Goal: Communication & Community: Answer question/provide support

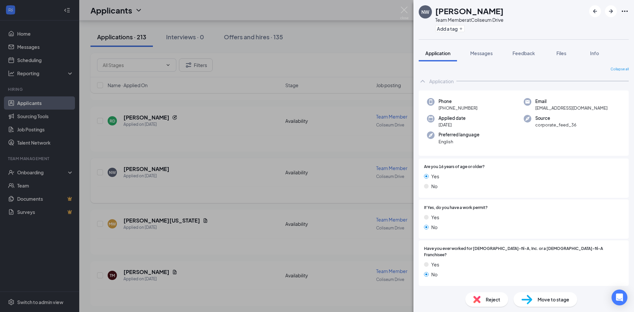
drag, startPoint x: 239, startPoint y: 219, endPoint x: 218, endPoint y: 178, distance: 46.5
click at [240, 219] on div "NW Naisean Walker Team Member at Coliseum Drive Add a tag Application Messages …" at bounding box center [317, 156] width 634 height 312
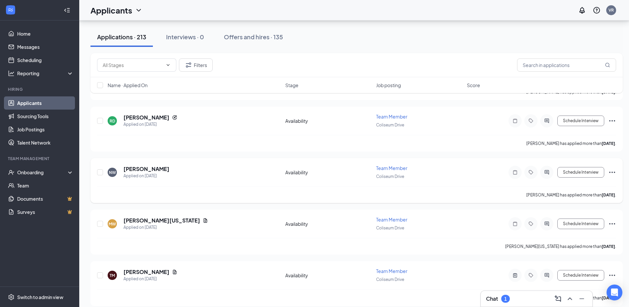
scroll to position [2069, 0]
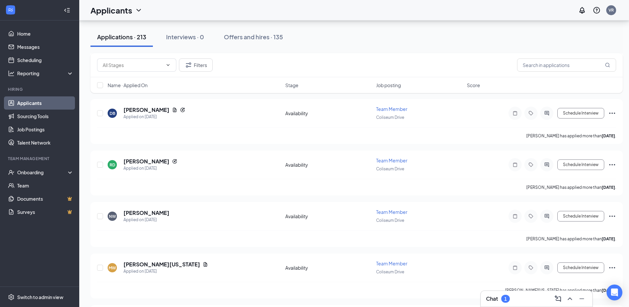
click at [499, 295] on div "Chat 1" at bounding box center [498, 299] width 24 height 8
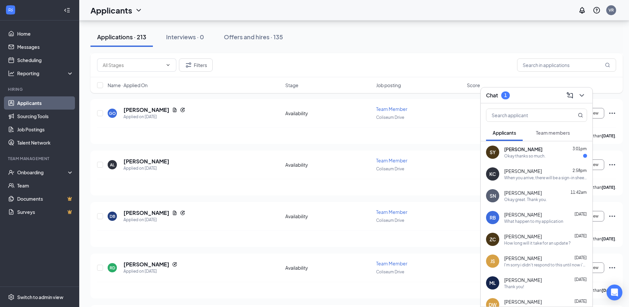
click at [557, 151] on div "Sade Youell 3:01pm" at bounding box center [545, 149] width 83 height 7
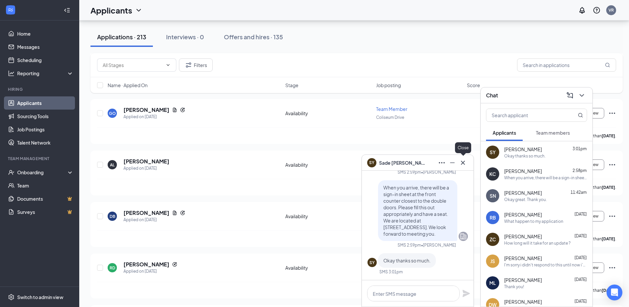
click at [463, 163] on icon "Cross" at bounding box center [463, 163] width 8 height 8
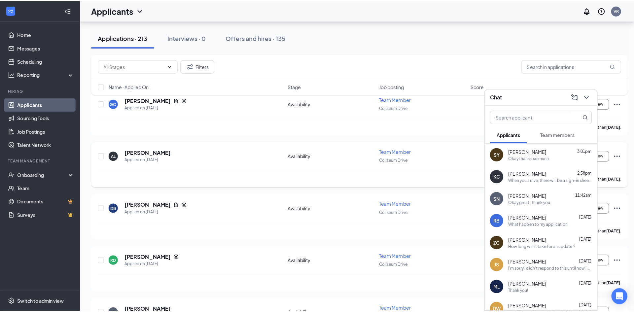
scroll to position [2091, 0]
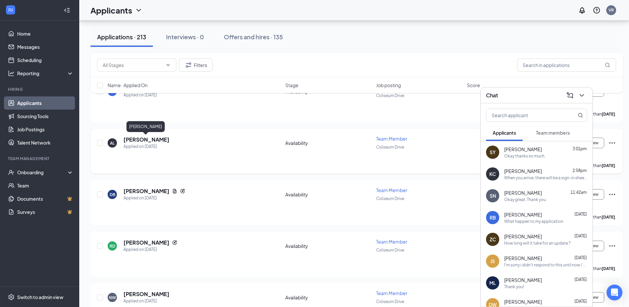
click at [155, 138] on h5 "[PERSON_NAME]" at bounding box center [146, 139] width 46 height 7
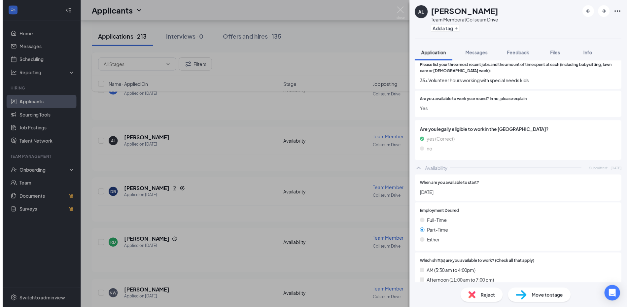
scroll to position [247, 0]
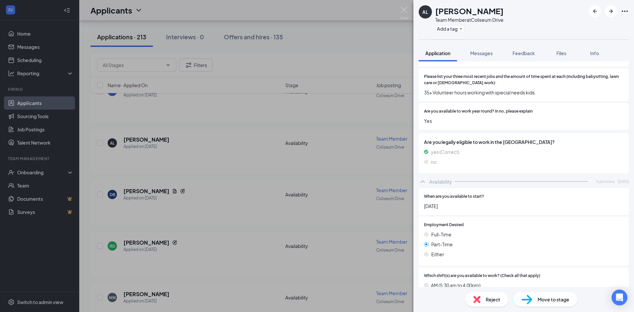
drag, startPoint x: 212, startPoint y: 225, endPoint x: 218, endPoint y: 223, distance: 5.8
click at [215, 223] on div "AL Amialyn Lipsey Team Member at Coliseum Drive Add a tag Application Messages …" at bounding box center [317, 156] width 634 height 312
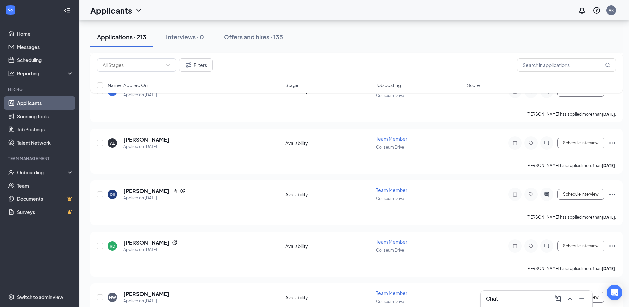
click at [499, 298] on div "Chat" at bounding box center [536, 298] width 101 height 11
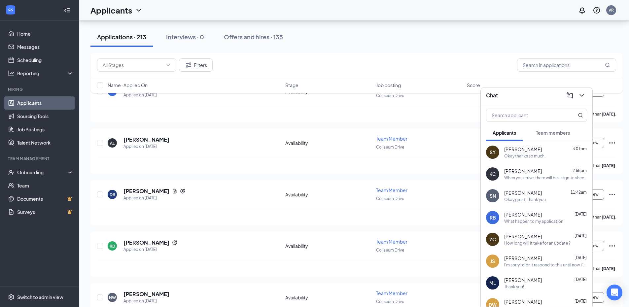
click at [536, 151] on div "Sade Youell 3:01pm" at bounding box center [545, 149] width 83 height 7
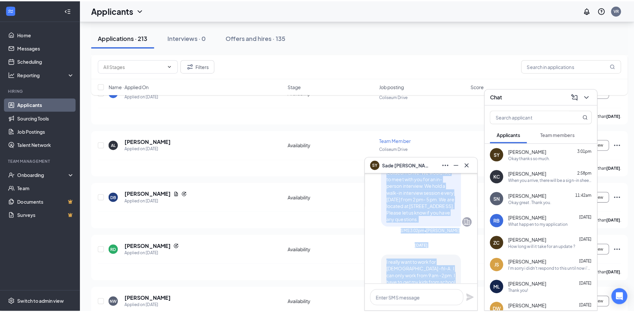
scroll to position [-262, 0]
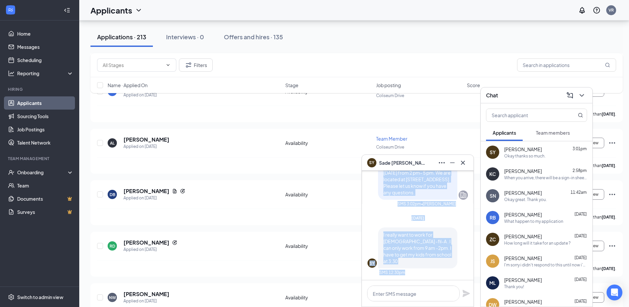
drag, startPoint x: 379, startPoint y: 207, endPoint x: 417, endPoint y: 189, distance: 41.3
click at [431, 188] on p "Thank you for your interest in applying at [DEMOGRAPHIC_DATA]-Fil-A Coliseum Dr…" at bounding box center [417, 159] width 69 height 73
copy span "Thank you for your interest in applying at [DEMOGRAPHIC_DATA]-Fil-A Coliseum Dr…"
click at [465, 160] on icon "Cross" at bounding box center [463, 163] width 8 height 8
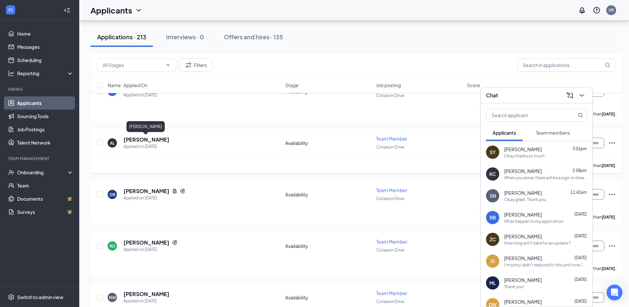
click at [139, 140] on h5 "[PERSON_NAME]" at bounding box center [146, 139] width 46 height 7
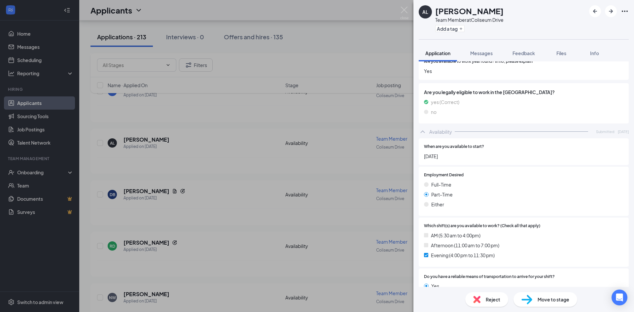
scroll to position [313, 0]
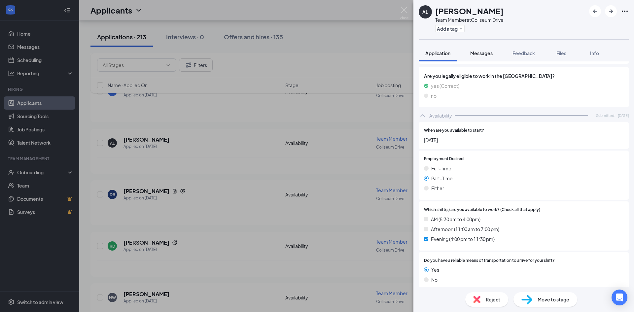
click at [476, 54] on span "Messages" at bounding box center [481, 53] width 22 height 6
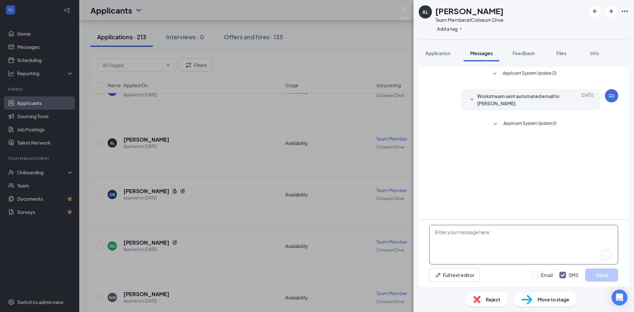
click at [480, 243] on textarea "To enrich screen reader interactions, please activate Accessibility in Grammarl…" at bounding box center [523, 245] width 189 height 40
paste textarea "Thank you for your interest in applying at [DEMOGRAPHIC_DATA]-Fil-A Coliseum Dr…"
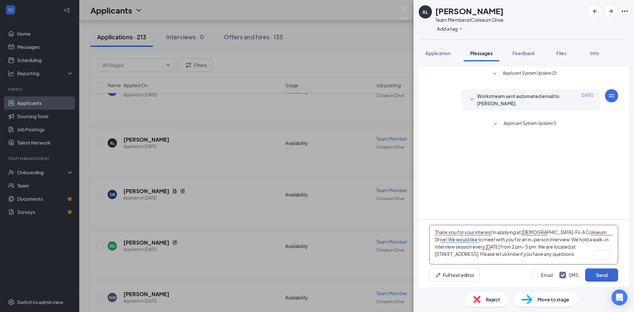
type textarea "Thank you for your interest in applying at [DEMOGRAPHIC_DATA]-Fil-A Coliseum Dr…"
click at [600, 276] on button "Send" at bounding box center [601, 274] width 33 height 13
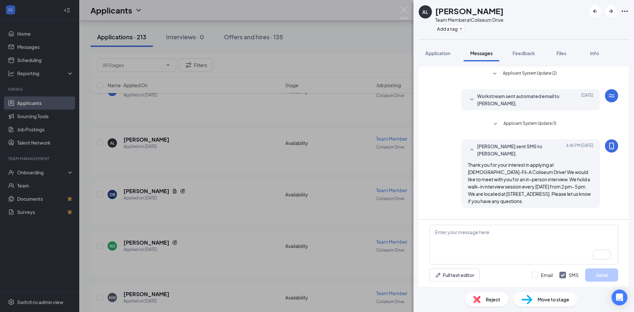
click at [269, 155] on div "AL Amialyn Lipsey Team Member at Coliseum Drive Add a tag Application Messages …" at bounding box center [317, 156] width 634 height 312
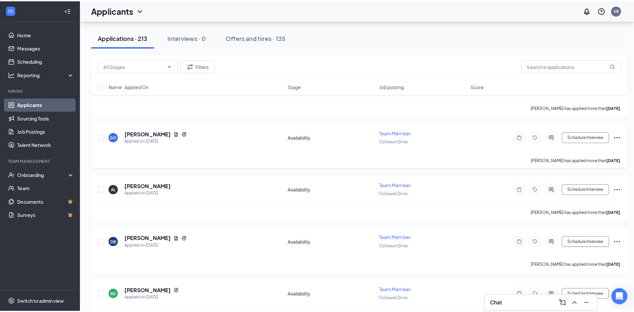
scroll to position [2036, 0]
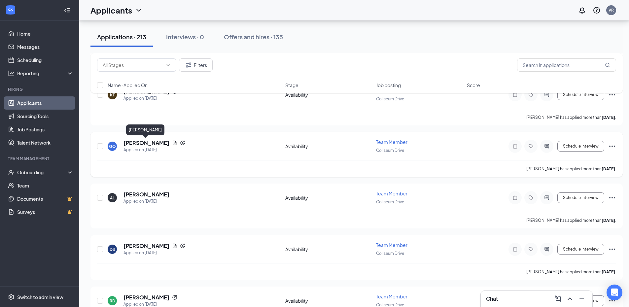
click at [151, 144] on h5 "[PERSON_NAME]" at bounding box center [146, 142] width 46 height 7
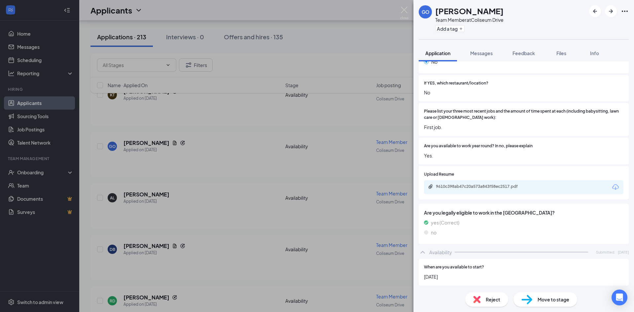
scroll to position [242, 0]
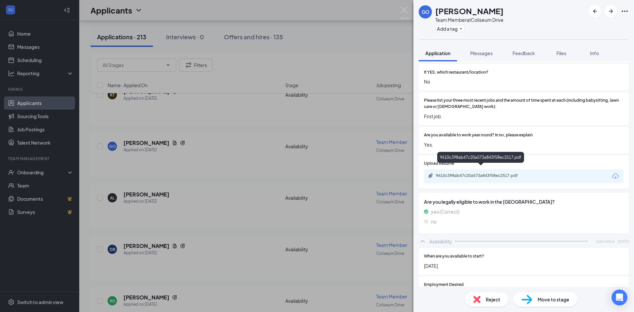
click at [460, 173] on div "9610c398ab47c20a573a843f58ec2517.pdf" at bounding box center [482, 175] width 92 height 5
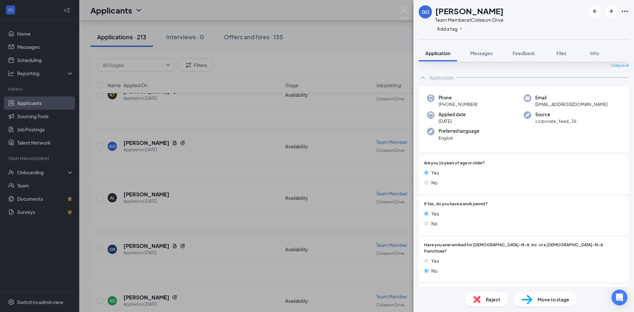
scroll to position [0, 0]
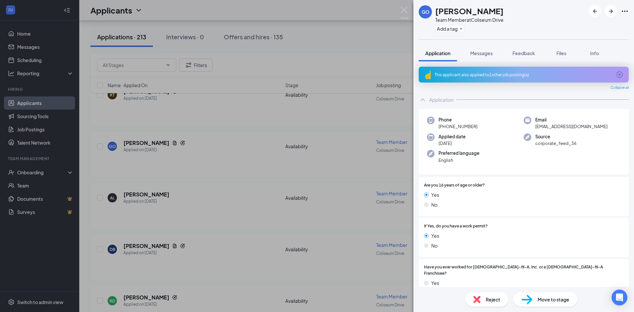
click at [541, 75] on div "This applicant also applied to 1 other job posting(s)" at bounding box center [522, 75] width 177 height 6
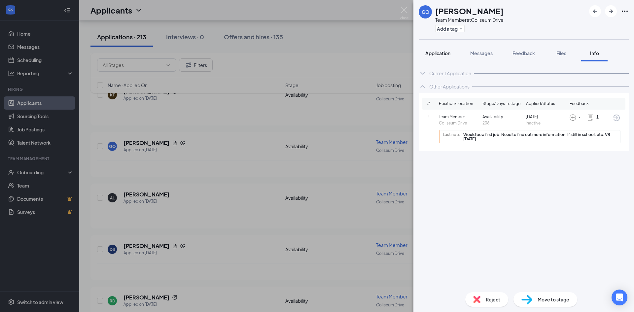
click at [439, 53] on span "Application" at bounding box center [437, 53] width 25 height 6
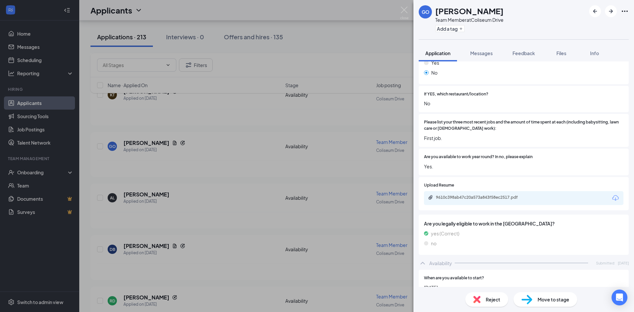
scroll to position [264, 0]
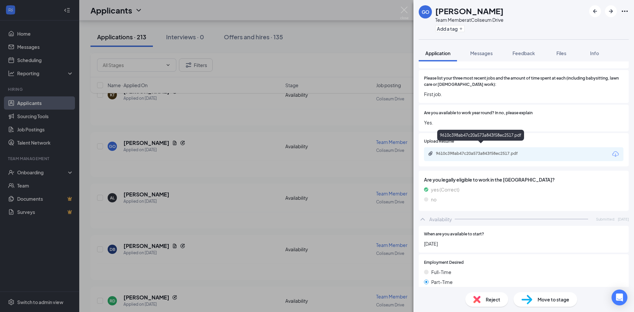
click at [487, 151] on div "9610c398ab47c20a573a843f58ec2517.pdf" at bounding box center [482, 153] width 92 height 5
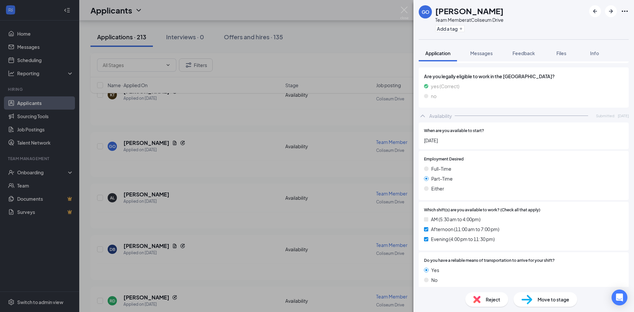
scroll to position [367, 0]
click at [488, 55] on span "Messages" at bounding box center [481, 53] width 22 height 6
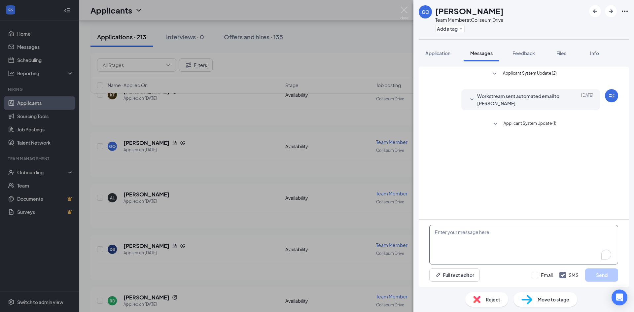
click at [459, 235] on textarea "To enrich screen reader interactions, please activate Accessibility in Grammarl…" at bounding box center [523, 245] width 189 height 40
paste textarea "Thank you for your interest in applying at [DEMOGRAPHIC_DATA]-Fil-A Coliseum Dr…"
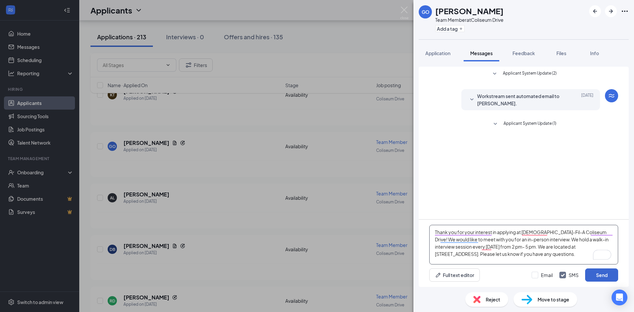
type textarea "Thank you for your interest in applying at [DEMOGRAPHIC_DATA]-Fil-A Coliseum Dr…"
click at [596, 274] on button "Send" at bounding box center [601, 274] width 33 height 13
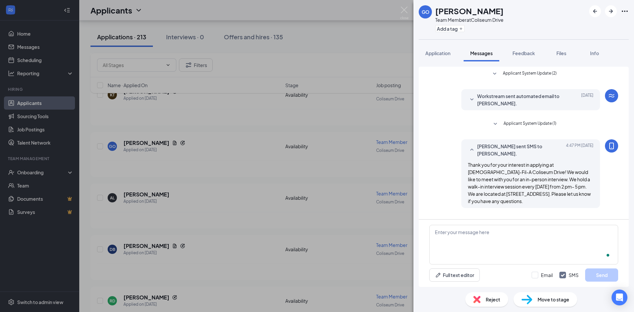
click at [225, 188] on div "GO gabriela ortega Team Member at Coliseum Drive Add a tag Application Messages…" at bounding box center [317, 156] width 634 height 312
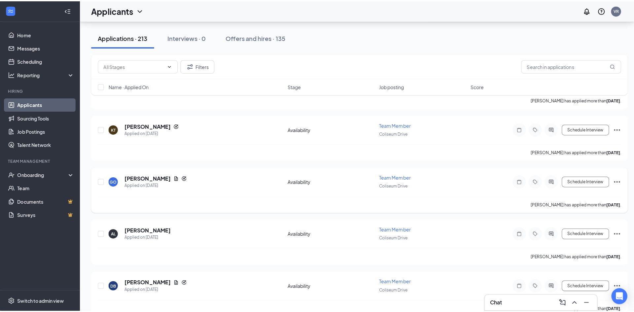
scroll to position [1992, 0]
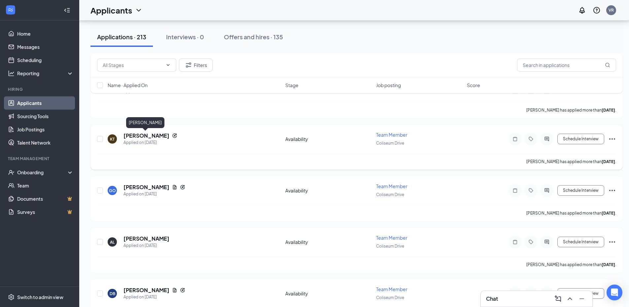
click at [144, 137] on h5 "[PERSON_NAME]" at bounding box center [146, 135] width 46 height 7
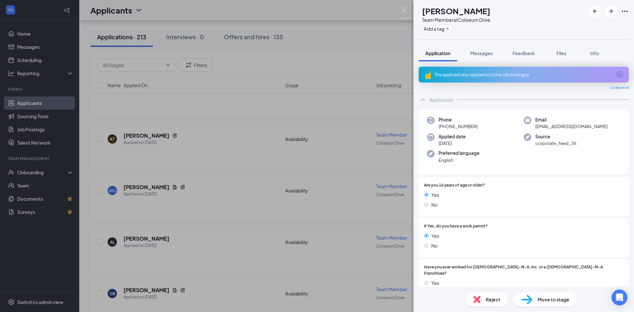
click at [492, 75] on div "This applicant also applied to 1 other job posting(s)" at bounding box center [522, 75] width 177 height 6
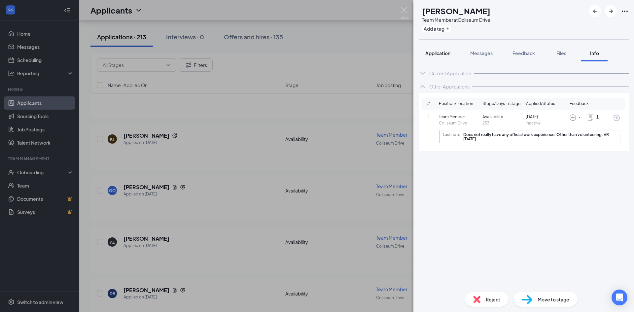
drag, startPoint x: 446, startPoint y: 53, endPoint x: 453, endPoint y: 51, distance: 7.2
click at [446, 53] on span "Application" at bounding box center [437, 53] width 25 height 6
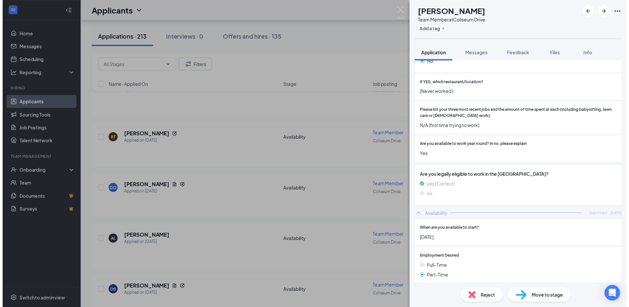
scroll to position [297, 0]
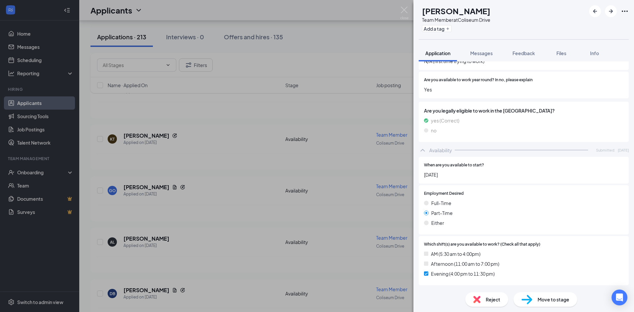
click at [230, 222] on div "KT Keontae Taylor Team Member at Coliseum Drive Add a tag Application Messages …" at bounding box center [317, 156] width 634 height 312
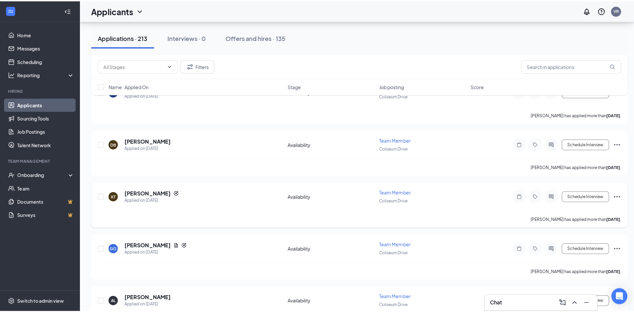
scroll to position [1926, 0]
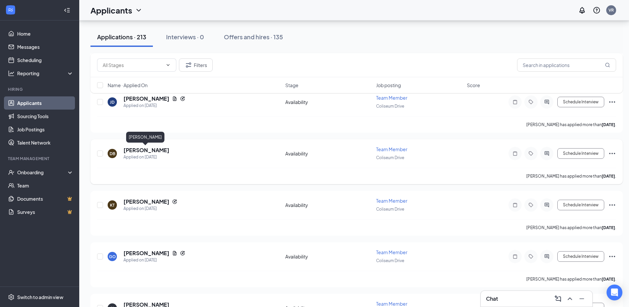
click at [146, 151] on h5 "[PERSON_NAME]" at bounding box center [146, 150] width 46 height 7
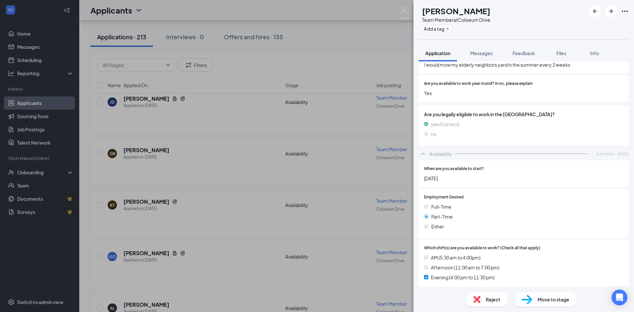
scroll to position [313, 0]
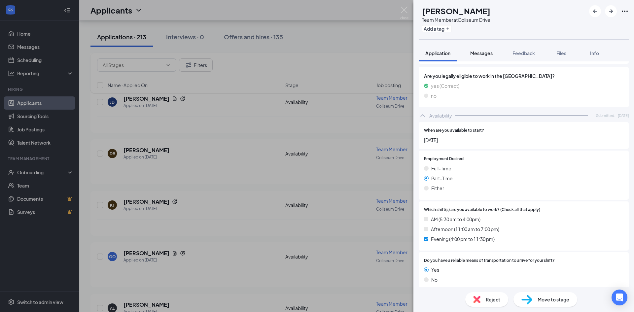
click at [488, 55] on span "Messages" at bounding box center [481, 53] width 22 height 6
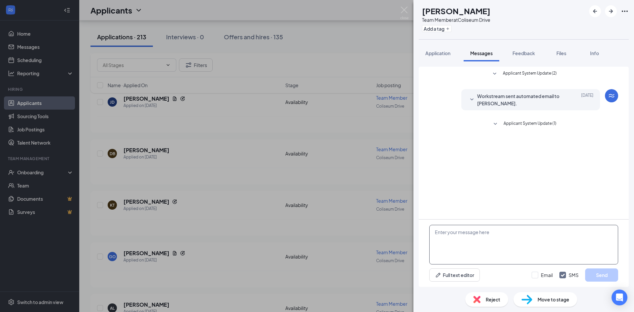
drag, startPoint x: 437, startPoint y: 236, endPoint x: 442, endPoint y: 234, distance: 5.6
click at [441, 235] on textarea at bounding box center [523, 245] width 189 height 40
paste textarea "Thank you for your interest in applying at [DEMOGRAPHIC_DATA]-Fil-A Coliseum Dr…"
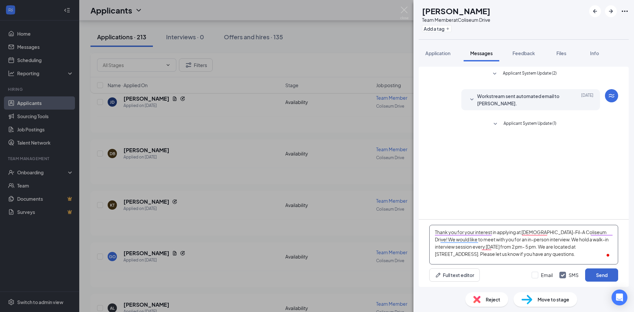
type textarea "Thank you for your interest in applying at [DEMOGRAPHIC_DATA]-Fil-A Coliseum Dr…"
click at [601, 277] on button "Send" at bounding box center [601, 274] width 33 height 13
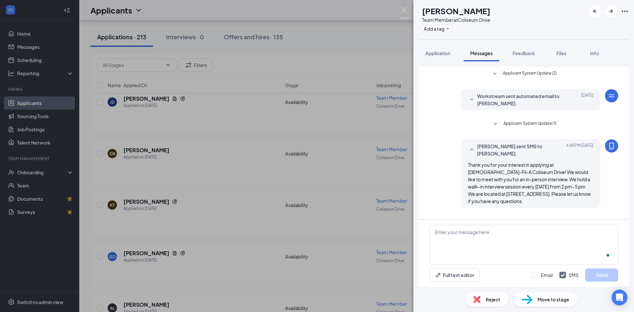
click at [255, 210] on div "DB Deyahvi Bailey Team Member at Coliseum Drive Add a tag Application Messages …" at bounding box center [317, 156] width 634 height 312
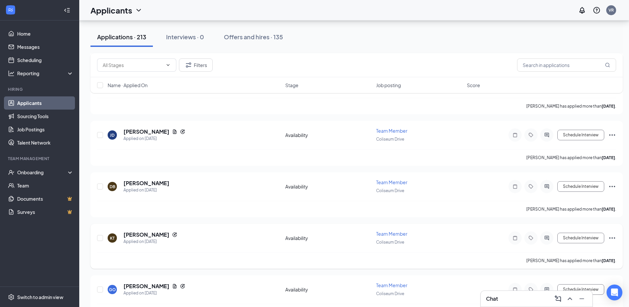
scroll to position [1882, 0]
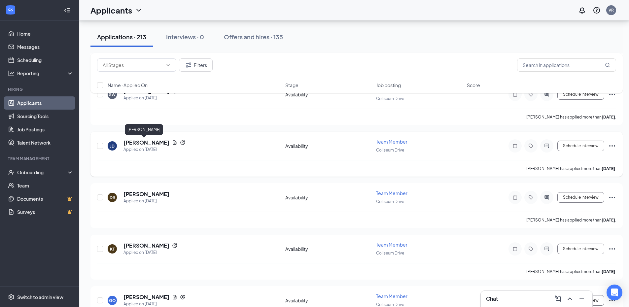
click at [148, 143] on h5 "[PERSON_NAME]" at bounding box center [146, 142] width 46 height 7
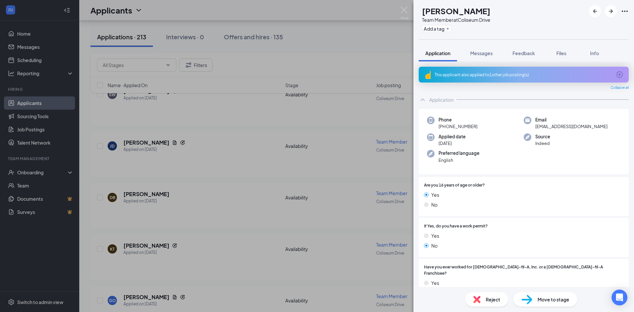
click at [533, 77] on div "This applicant also applied to 1 other job posting(s)" at bounding box center [522, 75] width 177 height 6
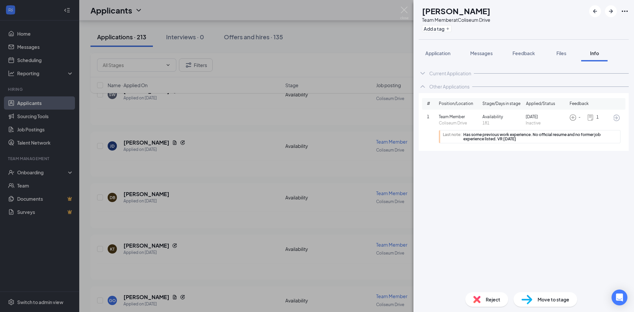
drag, startPoint x: 221, startPoint y: 172, endPoint x: 230, endPoint y: 172, distance: 9.6
click at [226, 172] on div "JD Jimmy Diaz Team Member at Coliseum Drive Add a tag Application Messages Feed…" at bounding box center [317, 156] width 634 height 312
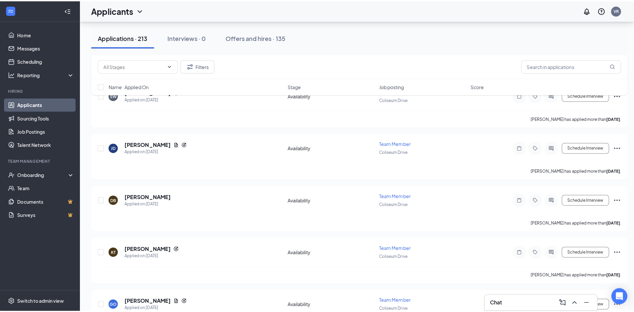
scroll to position [1827, 0]
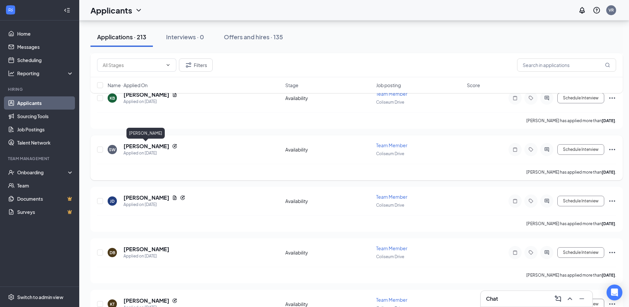
click at [136, 145] on h5 "[PERSON_NAME]" at bounding box center [146, 146] width 46 height 7
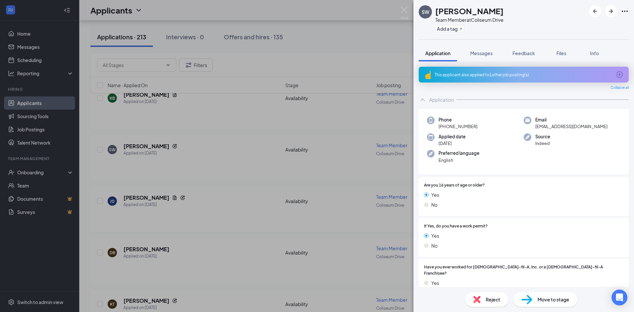
drag, startPoint x: 541, startPoint y: 79, endPoint x: 538, endPoint y: 79, distance: 3.6
click at [541, 79] on div "This applicant also applied to 1 other job posting(s)" at bounding box center [524, 75] width 210 height 16
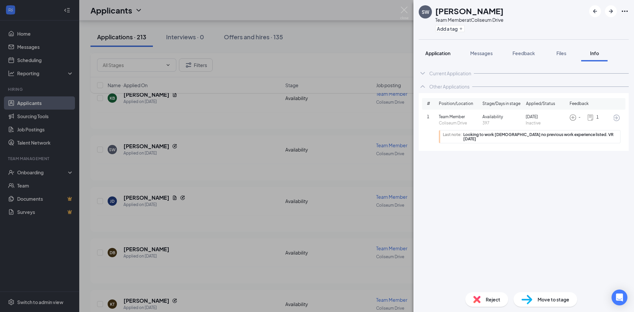
click at [441, 54] on span "Application" at bounding box center [437, 53] width 25 height 6
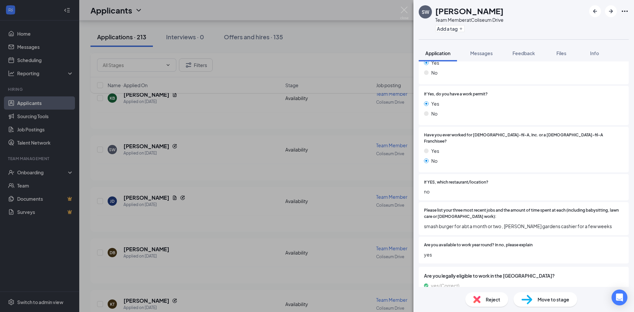
scroll to position [143, 0]
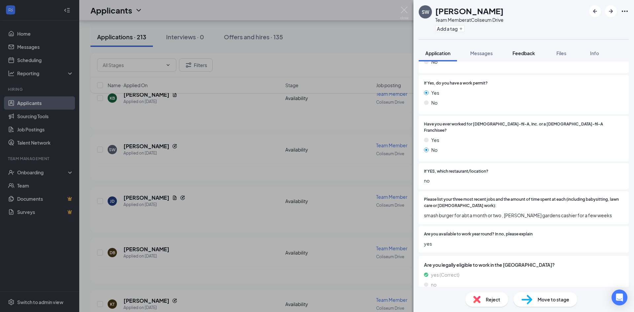
click at [525, 51] on span "Feedback" at bounding box center [523, 53] width 22 height 6
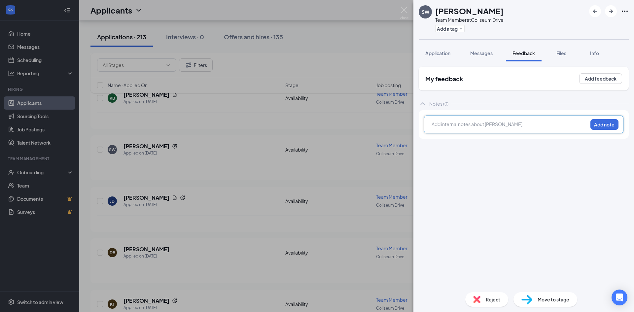
click at [458, 126] on div at bounding box center [509, 124] width 155 height 7
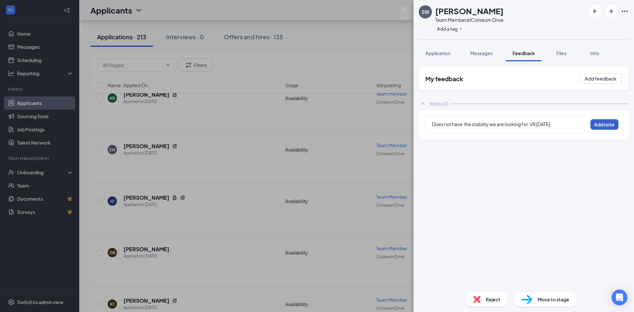
click at [598, 122] on button "Add note" at bounding box center [604, 124] width 28 height 11
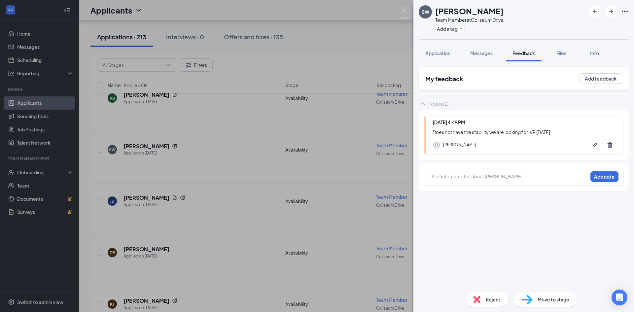
click at [224, 198] on div "SW saniyah wilkins Team Member at Coliseum Drive Add a tag Application Messages…" at bounding box center [317, 156] width 634 height 312
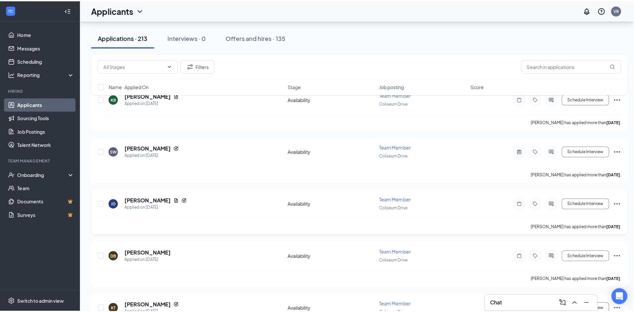
scroll to position [1793, 0]
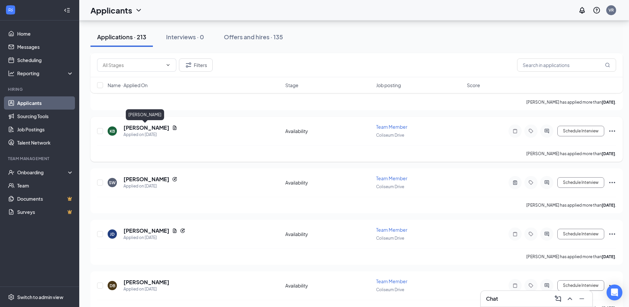
click at [145, 126] on h5 "[PERSON_NAME]" at bounding box center [146, 127] width 46 height 7
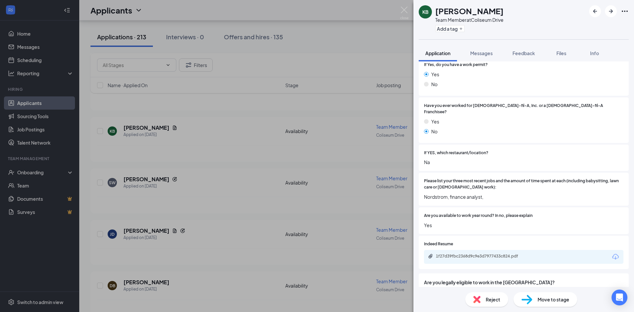
scroll to position [178, 0]
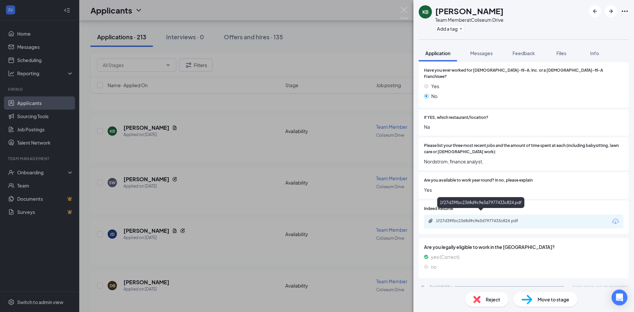
click at [494, 218] on div "1f27d39fbc2368d9c9e3d7977433c824.pdf" at bounding box center [481, 221] width 107 height 6
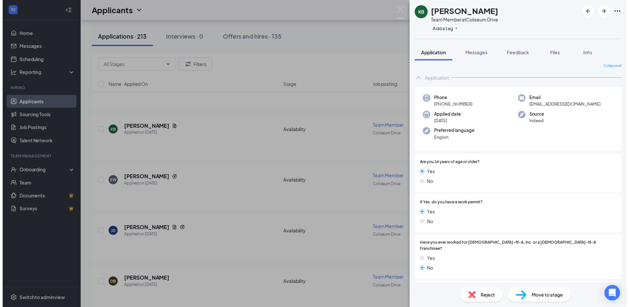
scroll to position [0, 0]
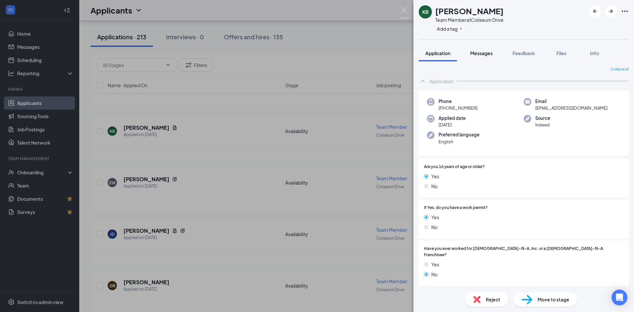
click at [483, 51] on div "Messages" at bounding box center [481, 53] width 22 height 7
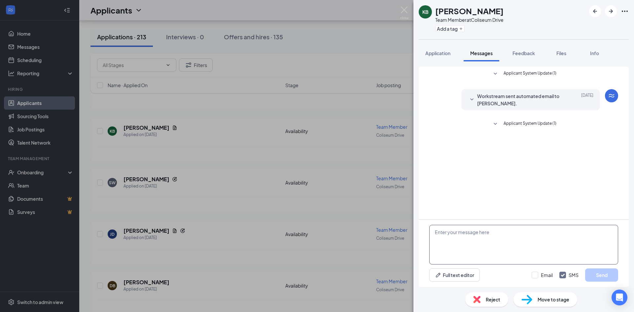
click at [462, 233] on textarea at bounding box center [523, 245] width 189 height 40
paste textarea "Thank you for your interest in applying at [DEMOGRAPHIC_DATA]-Fil-A Coliseum Dr…"
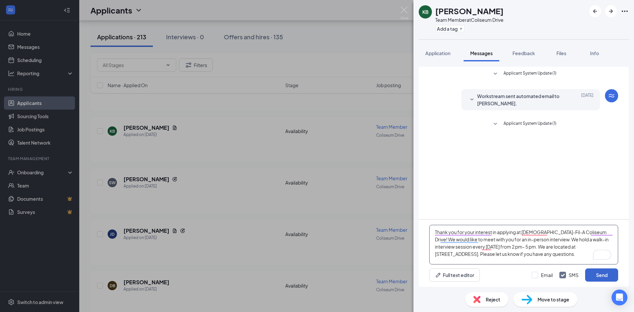
type textarea "Thank you for your interest in applying at [DEMOGRAPHIC_DATA]-Fil-A Coliseum Dr…"
click at [602, 278] on button "Send" at bounding box center [601, 274] width 33 height 13
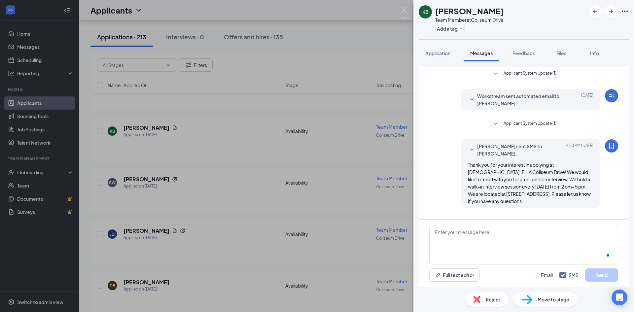
click at [233, 198] on div "KB khayla barber Team Member at Coliseum Drive Add a tag Application Messages F…" at bounding box center [317, 156] width 634 height 312
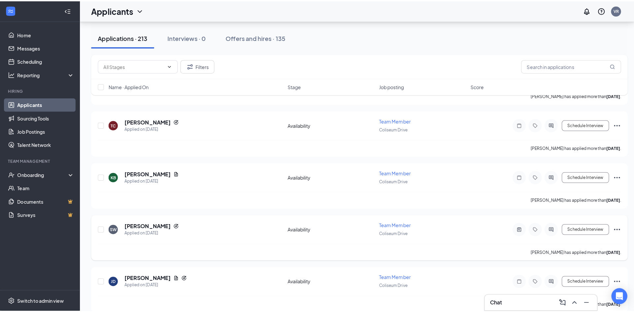
scroll to position [1727, 0]
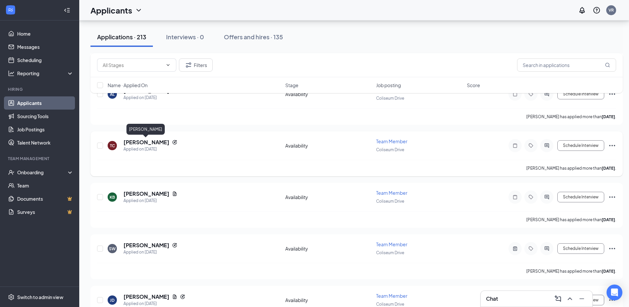
click at [154, 142] on h5 "[PERSON_NAME]" at bounding box center [146, 142] width 46 height 7
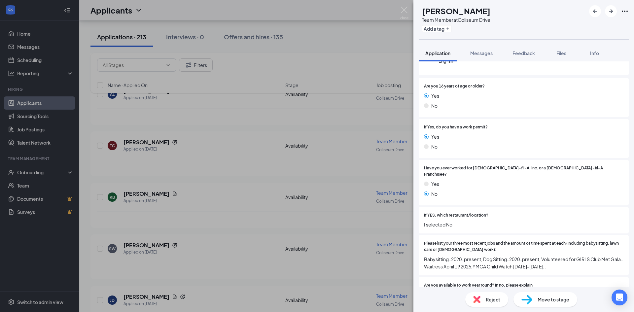
scroll to position [143, 0]
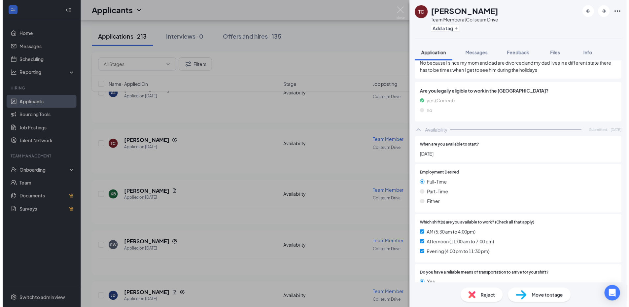
scroll to position [346, 0]
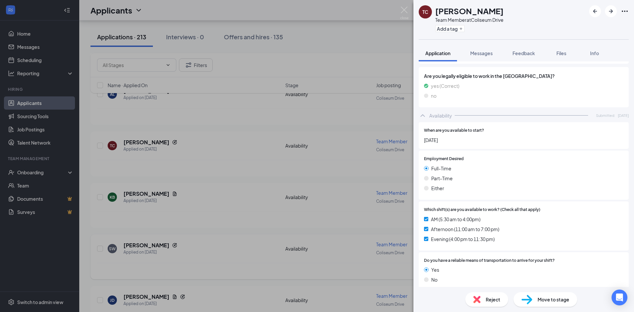
click at [266, 237] on div "TC Tierah Chandler Team Member at Coliseum Drive Add a tag Application Messages…" at bounding box center [317, 156] width 634 height 312
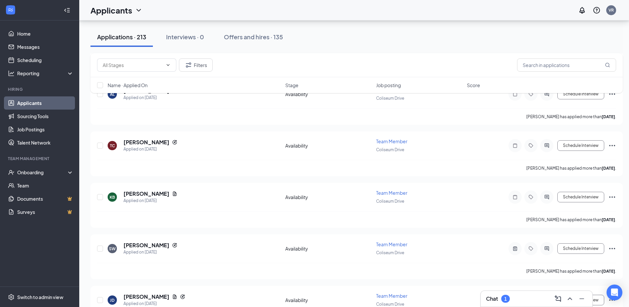
click at [498, 297] on div "Chat 1" at bounding box center [498, 299] width 24 height 8
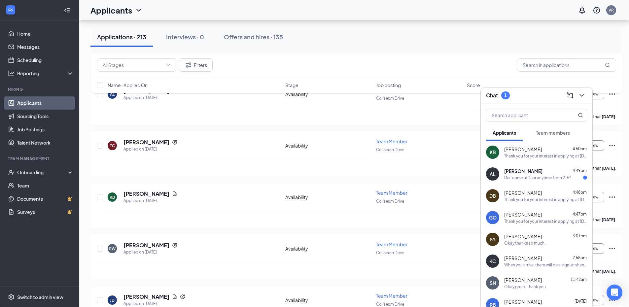
click at [558, 181] on div "AL Amialyn Lipsey 4:49pm Do I come at 2, or anytime from 2-5?" at bounding box center [537, 174] width 112 height 22
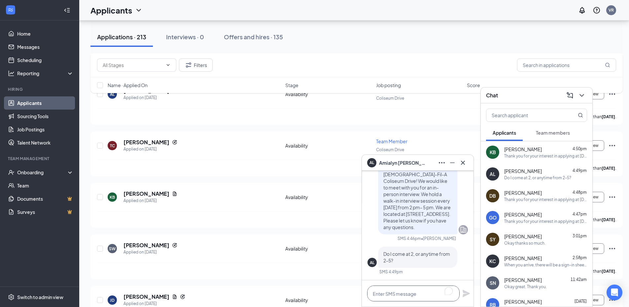
click at [417, 293] on textarea "To enrich screen reader interactions, please activate Accessibility in Grammarl…" at bounding box center [413, 294] width 92 height 16
click at [541, 261] on div "Keirah Carter 2:58pm" at bounding box center [545, 258] width 83 height 7
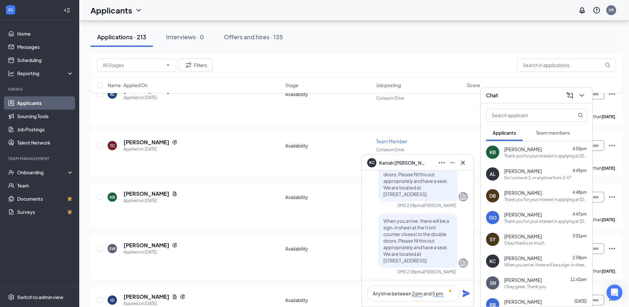
drag, startPoint x: 379, startPoint y: 214, endPoint x: 418, endPoint y: 252, distance: 54.4
click at [444, 266] on div "When you arrive, there will be a sign-in sheet at the front counter closest to …" at bounding box center [417, 241] width 79 height 54
copy span "When you arrive, there will be a sign-in sheet at the front counter closest to …"
drag, startPoint x: 537, startPoint y: 173, endPoint x: 503, endPoint y: 198, distance: 41.7
click at [536, 173] on div "Amialyn Lipsey 4:49pm" at bounding box center [545, 171] width 83 height 7
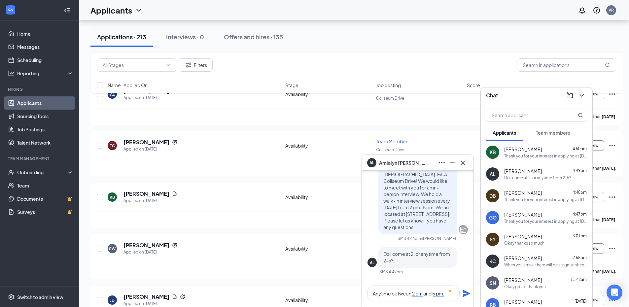
click at [448, 294] on span at bounding box center [450, 291] width 5 height 7
click at [445, 294] on textarea "Anytime between 2 pm and 5 pm." at bounding box center [413, 294] width 92 height 16
paste textarea "When you arrive, there will be a sign-in sheet at the front counter closest to …"
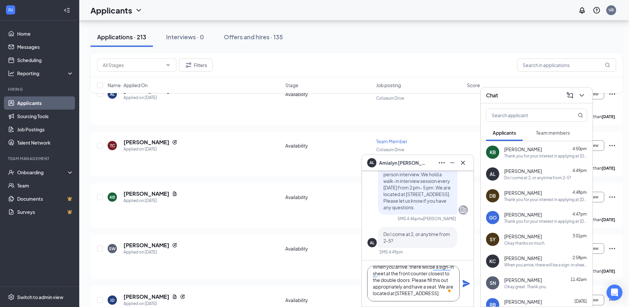
type textarea "Anytime between 2 pm and 5 pm. When you arrive, there will be a sign-in sheet a…"
click at [468, 284] on icon "Plane" at bounding box center [465, 283] width 7 height 7
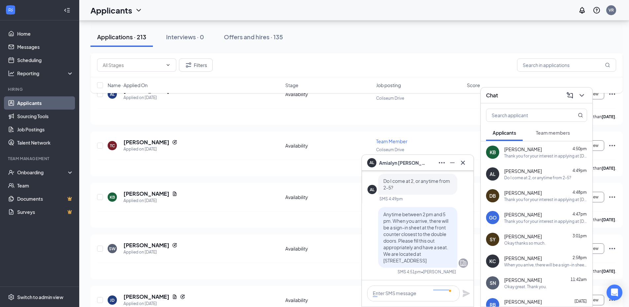
scroll to position [0, 0]
click at [201, 170] on div "Tierah Chandler has applied more than 4 days ago ." at bounding box center [356, 168] width 519 height 17
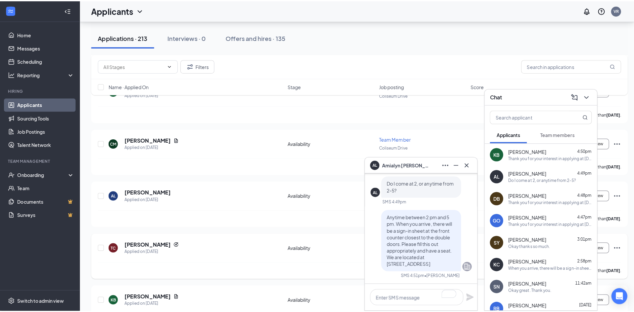
scroll to position [1618, 0]
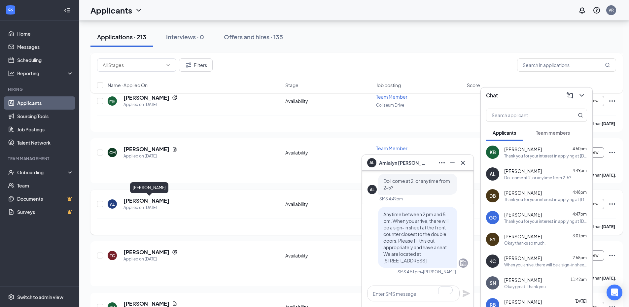
click at [167, 202] on h5 "[PERSON_NAME]" at bounding box center [146, 200] width 46 height 7
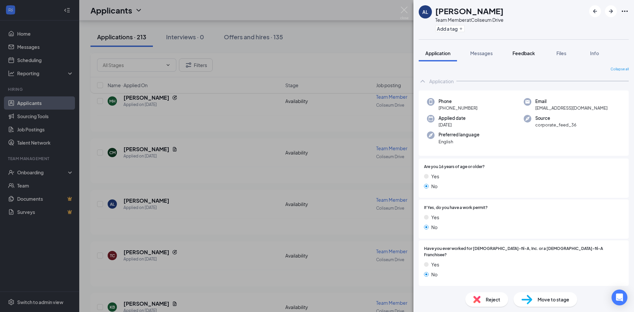
click at [529, 54] on span "Feedback" at bounding box center [523, 53] width 22 height 6
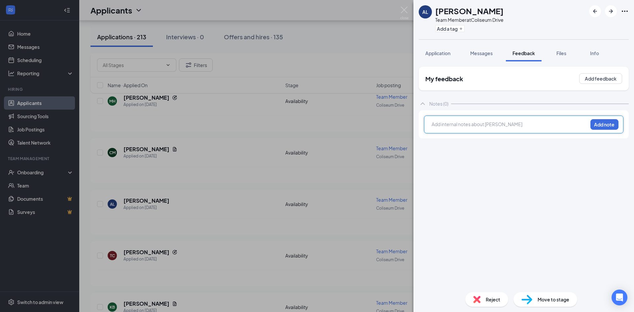
click at [483, 122] on div at bounding box center [509, 124] width 155 height 7
click at [601, 125] on button "Add note" at bounding box center [604, 124] width 28 height 11
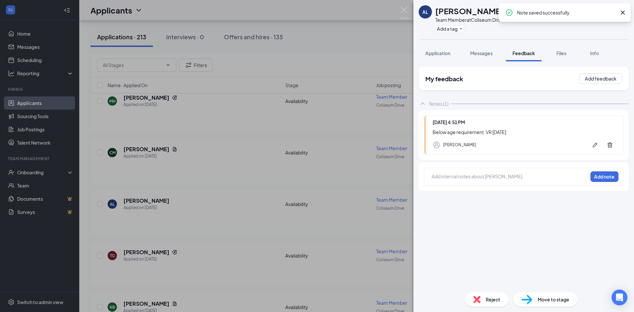
drag, startPoint x: 230, startPoint y: 176, endPoint x: 225, endPoint y: 179, distance: 6.3
click at [228, 177] on div "AL Allisson Lopez-Velasquez Team Member at Coliseum Drive Add a tag Application…" at bounding box center [317, 156] width 634 height 312
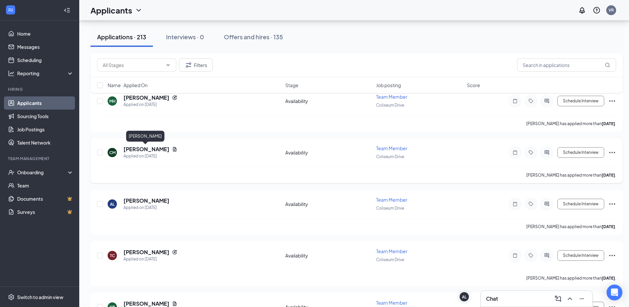
click at [135, 150] on h5 "[PERSON_NAME]" at bounding box center [146, 149] width 46 height 7
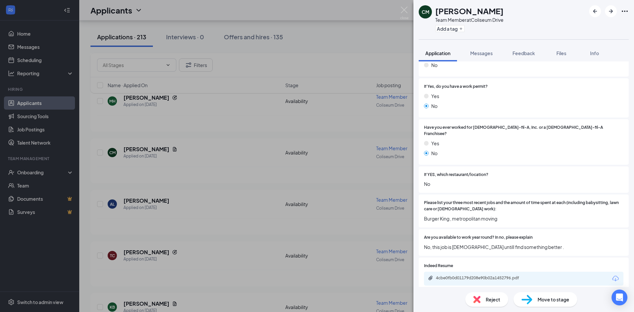
scroll to position [132, 0]
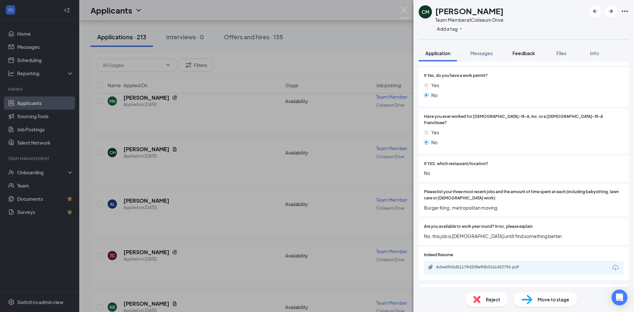
click at [530, 56] on span "Feedback" at bounding box center [523, 53] width 22 height 6
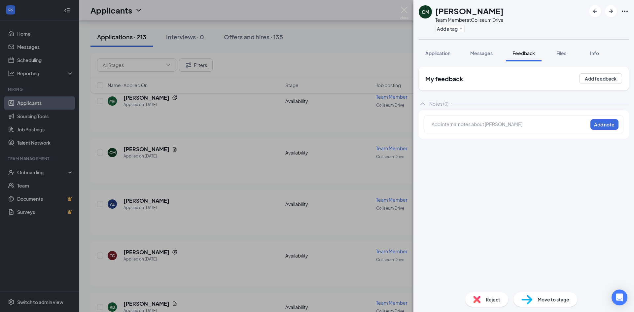
click at [477, 110] on div "Notes (0)" at bounding box center [524, 103] width 210 height 13
click at [524, 53] on span "Feedback" at bounding box center [523, 53] width 22 height 6
click at [429, 50] on div "Application" at bounding box center [437, 53] width 25 height 7
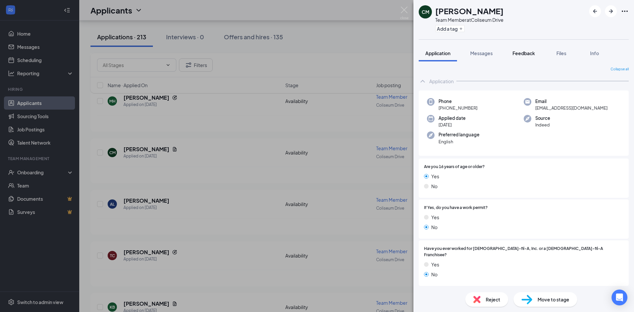
click at [525, 48] on button "Feedback" at bounding box center [524, 53] width 36 height 17
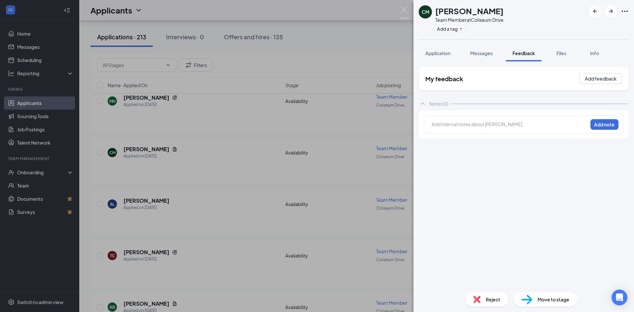
click at [462, 118] on div "Add internal notes about Chrishon Miles Add note" at bounding box center [523, 125] width 199 height 18
click at [458, 130] on div "Add internal notes about Chrishon Miles Add note" at bounding box center [523, 125] width 199 height 18
click at [487, 122] on div at bounding box center [509, 124] width 155 height 7
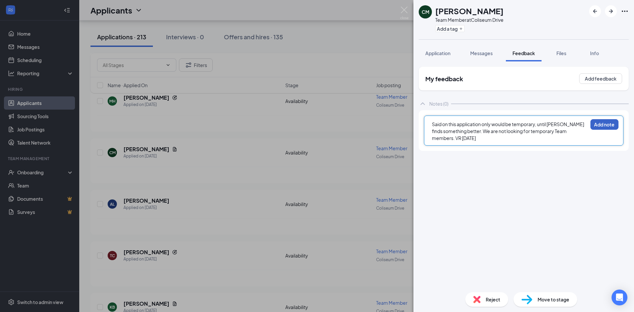
click at [605, 124] on button "Add note" at bounding box center [604, 124] width 28 height 11
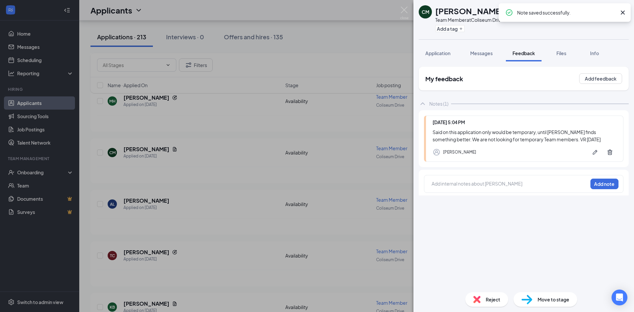
click at [253, 202] on div "CM Chrishon Miles Team Member at Coliseum Drive Add a tag Application Messages …" at bounding box center [317, 156] width 634 height 312
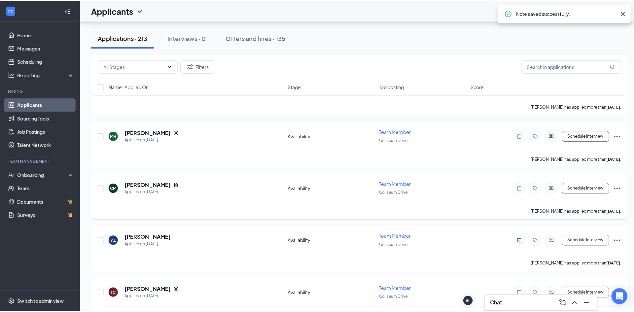
scroll to position [1574, 0]
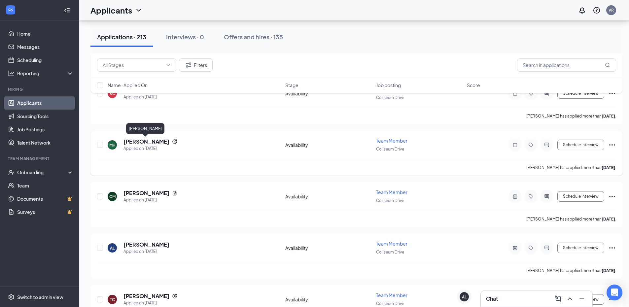
click at [144, 142] on h5 "[PERSON_NAME]" at bounding box center [146, 141] width 46 height 7
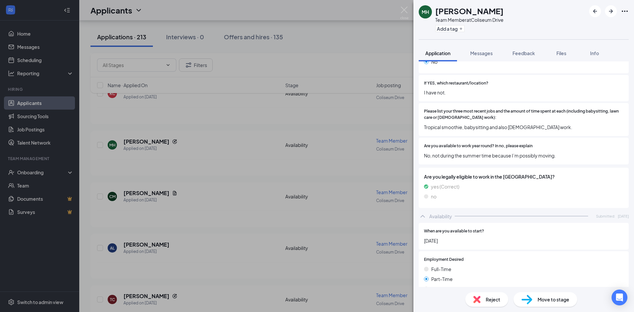
scroll to position [242, 0]
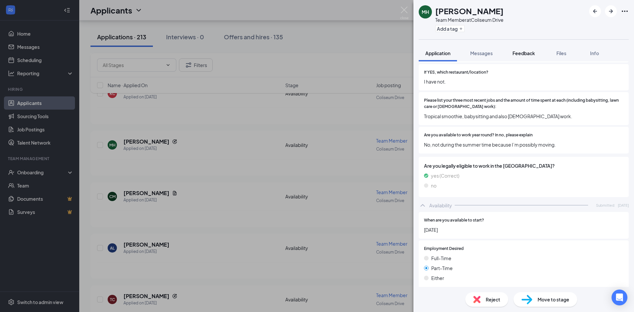
click at [527, 51] on span "Feedback" at bounding box center [523, 53] width 22 height 6
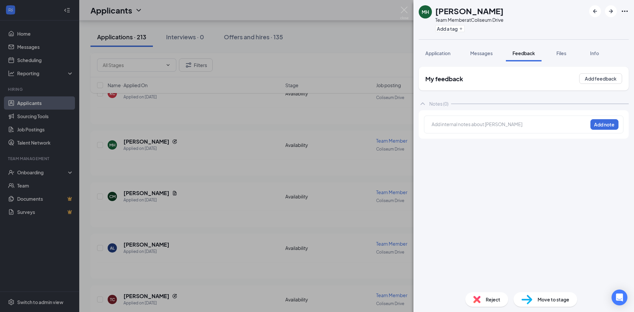
click at [480, 123] on div at bounding box center [509, 124] width 155 height 7
click at [606, 123] on button "Add note" at bounding box center [604, 124] width 28 height 11
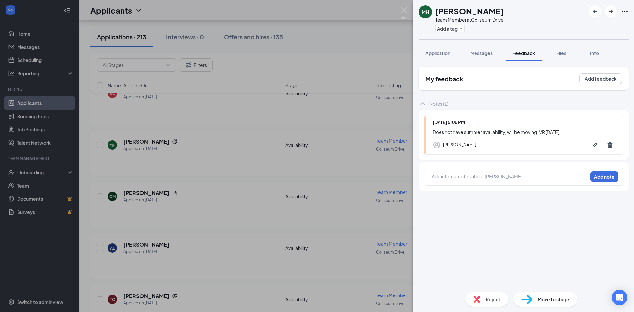
click at [315, 197] on div "MH Medina Hodzic Team Member at Coliseum Drive Add a tag Application Messages F…" at bounding box center [317, 156] width 634 height 312
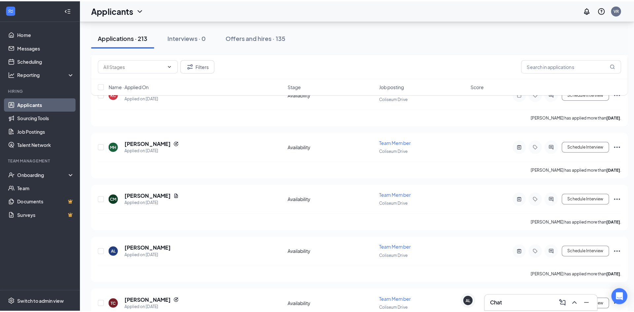
scroll to position [1529, 0]
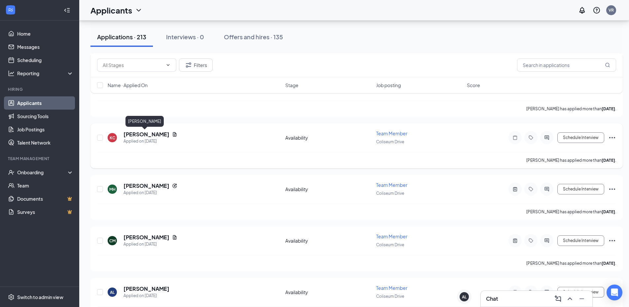
click at [140, 132] on h5 "[PERSON_NAME]" at bounding box center [146, 134] width 46 height 7
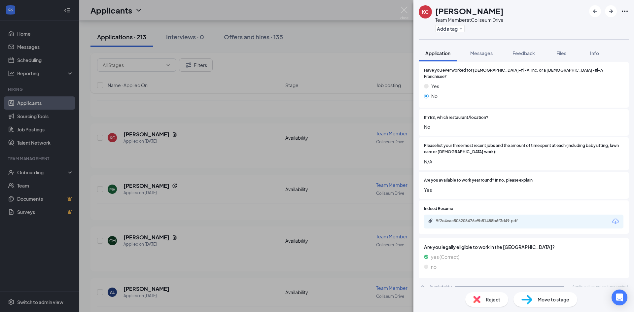
scroll to position [178, 0]
click at [498, 218] on div "9f2e4cac506208476e9b51488b6f3d49.pdf" at bounding box center [482, 220] width 92 height 5
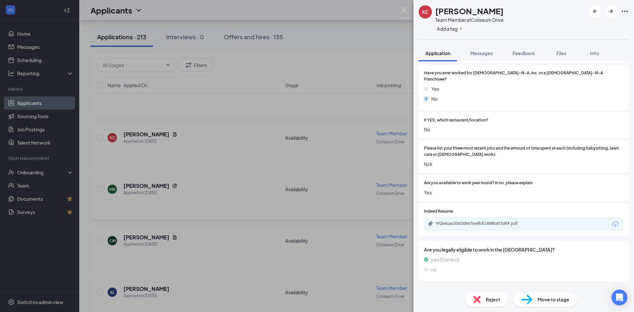
drag, startPoint x: 203, startPoint y: 207, endPoint x: 213, endPoint y: 212, distance: 10.9
click at [204, 207] on div "KC Kiante Carter Team Member at Coliseum Drive Add a tag Application Messages F…" at bounding box center [317, 156] width 634 height 312
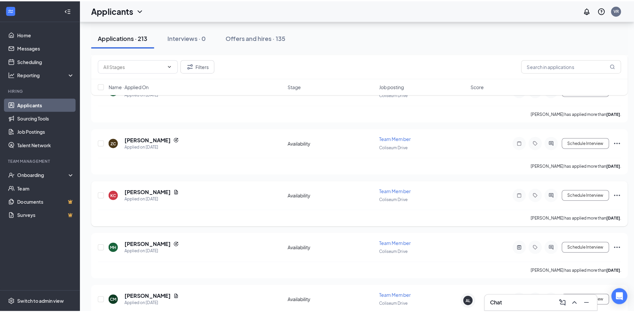
scroll to position [1442, 0]
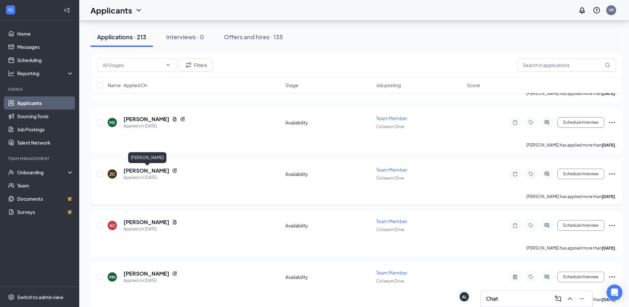
click at [156, 170] on h5 "[PERSON_NAME]" at bounding box center [146, 170] width 46 height 7
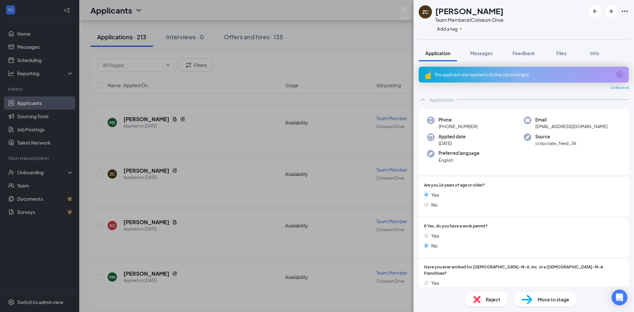
drag, startPoint x: 516, startPoint y: 72, endPoint x: 514, endPoint y: 79, distance: 7.4
click at [516, 73] on div "This applicant also applied to 3 other job posting(s)" at bounding box center [522, 75] width 177 height 6
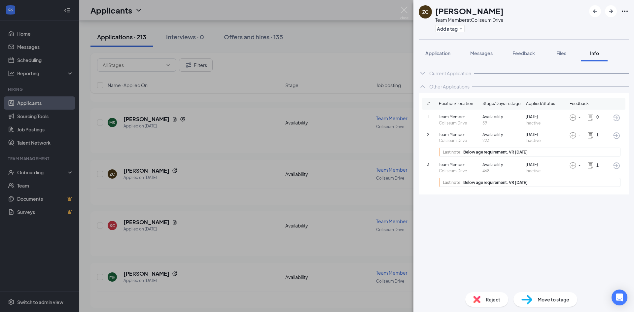
drag, startPoint x: 236, startPoint y: 188, endPoint x: 240, endPoint y: 186, distance: 5.2
click at [240, 187] on div "ZC Za’Miyah Crenshaw Team Member at Coliseum Drive Add a tag Application Messag…" at bounding box center [317, 156] width 634 height 312
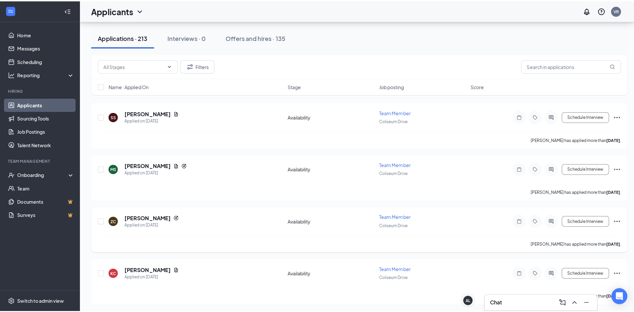
scroll to position [1376, 0]
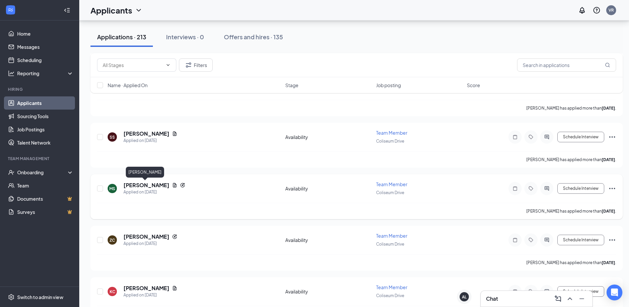
click at [144, 183] on h5 "[PERSON_NAME]" at bounding box center [146, 185] width 46 height 7
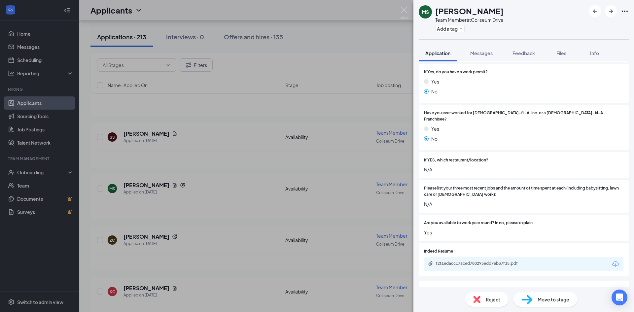
scroll to position [209, 0]
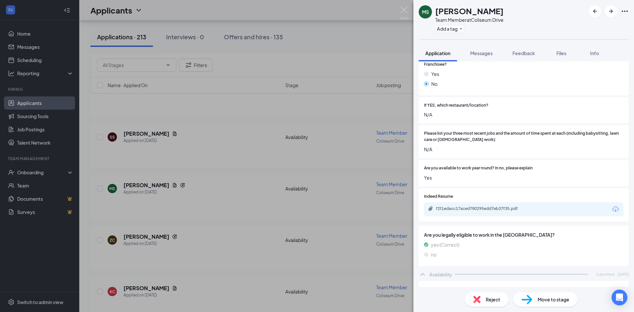
click at [486, 209] on div "f2f1edacc17aced780295edd7eb37f35.pdf" at bounding box center [523, 209] width 199 height 14
click at [489, 206] on div "f2f1edacc17aced780295edd7eb37f35.pdf" at bounding box center [482, 208] width 92 height 5
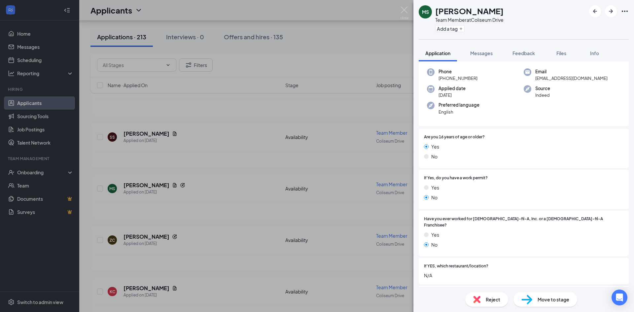
scroll to position [4, 0]
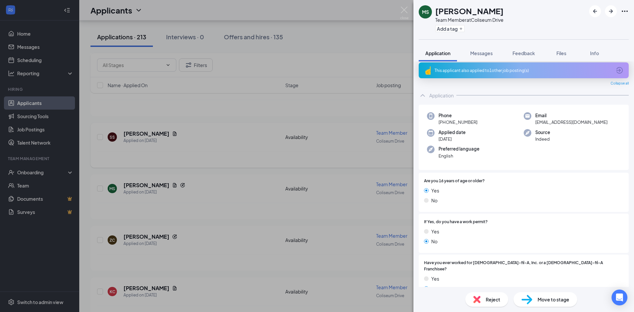
drag, startPoint x: 214, startPoint y: 166, endPoint x: 249, endPoint y: 155, distance: 36.9
click at [215, 165] on div "[PERSON_NAME] Team Member at [GEOGRAPHIC_DATA] Add a tag Application Messages F…" at bounding box center [317, 156] width 634 height 312
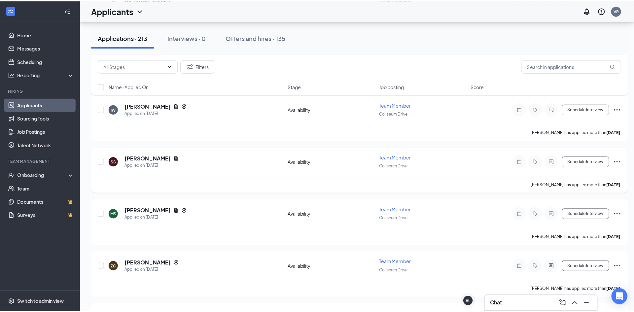
scroll to position [1343, 0]
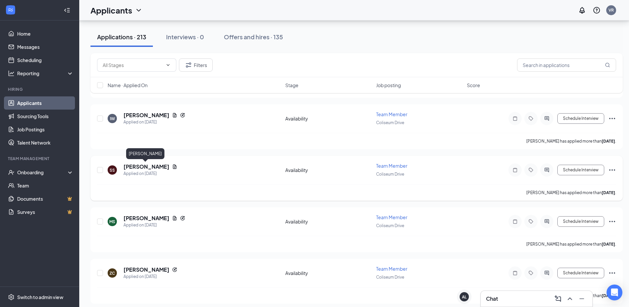
click at [139, 165] on h5 "[PERSON_NAME]" at bounding box center [146, 166] width 46 height 7
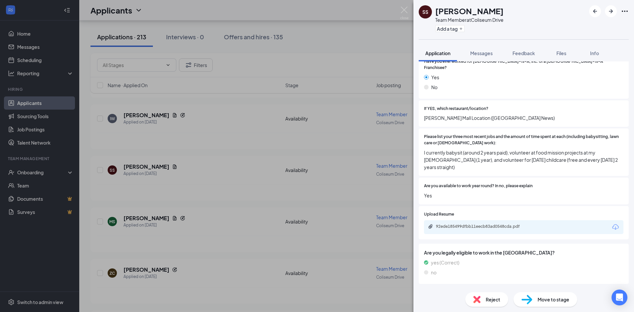
scroll to position [253, 0]
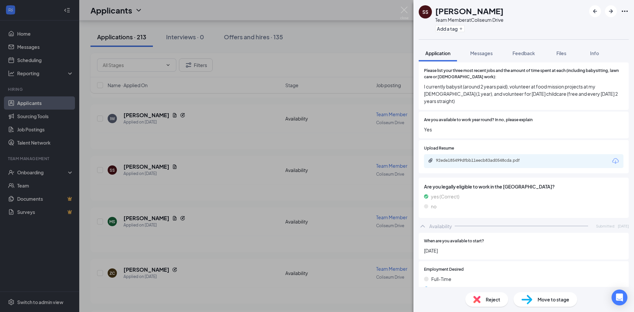
click at [493, 154] on div "92ede185499dfbb11eecb83ad0548cda.pdf" at bounding box center [523, 161] width 199 height 14
click at [491, 158] on div "92ede185499dfbb11eecb83ad0548cda.pdf" at bounding box center [482, 160] width 92 height 5
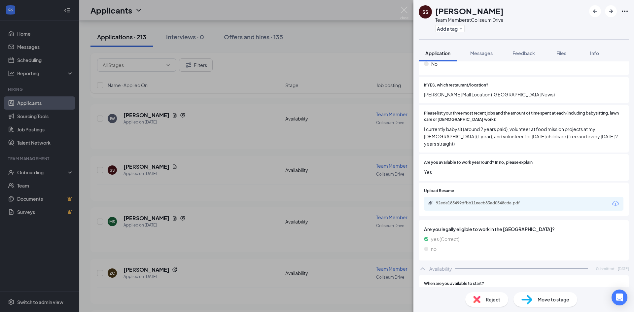
scroll to position [155, 0]
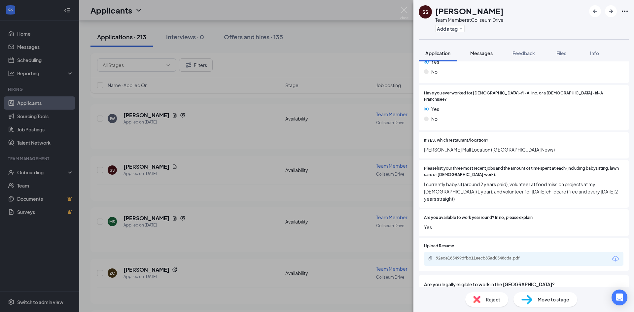
click at [486, 50] on button "Messages" at bounding box center [481, 53] width 36 height 17
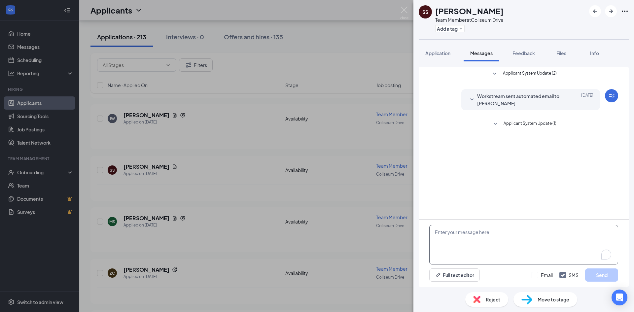
click at [452, 229] on textarea "To enrich screen reader interactions, please activate Accessibility in Grammarl…" at bounding box center [523, 245] width 189 height 40
paste textarea "When you arrive, there will be a sign-in sheet at the front counter closest to …"
type textarea "When you arrive, there will be a sign-in sheet at the front counter closest to …"
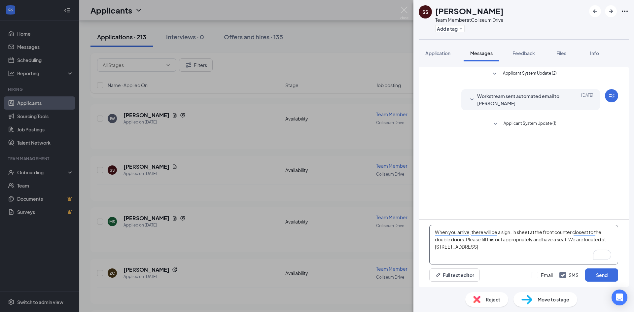
drag, startPoint x: 542, startPoint y: 251, endPoint x: 416, endPoint y: 211, distance: 132.3
click at [414, 212] on div "Applicant System Update (2) Workstream sent automated email to [PERSON_NAME]. […" at bounding box center [523, 173] width 221 height 225
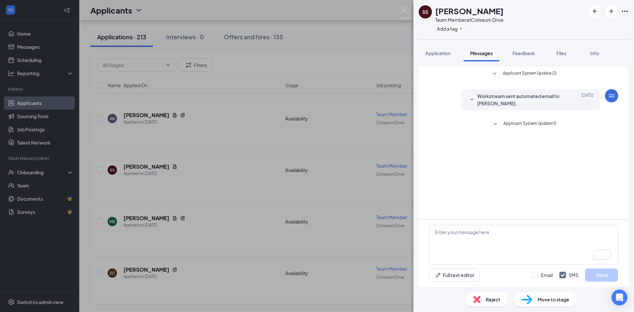
drag, startPoint x: 333, startPoint y: 242, endPoint x: 373, endPoint y: 267, distance: 47.0
click at [334, 242] on div "SS [PERSON_NAME] Team Member at [GEOGRAPHIC_DATA] Add a tag Application Message…" at bounding box center [317, 156] width 634 height 312
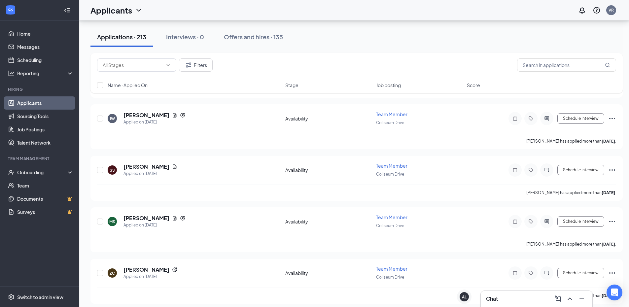
click at [515, 299] on div "Chat" at bounding box center [536, 298] width 101 height 11
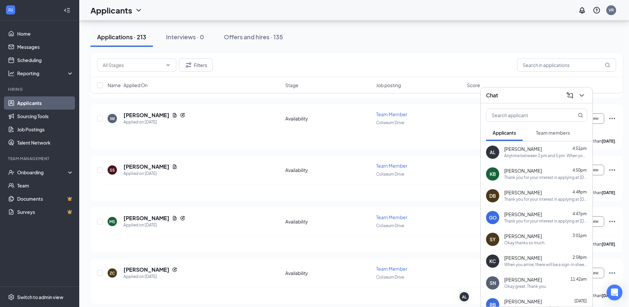
click at [532, 220] on div "Thank you for your interest in applying at [DEMOGRAPHIC_DATA]-Fil-A Coliseum Dr…" at bounding box center [545, 222] width 83 height 6
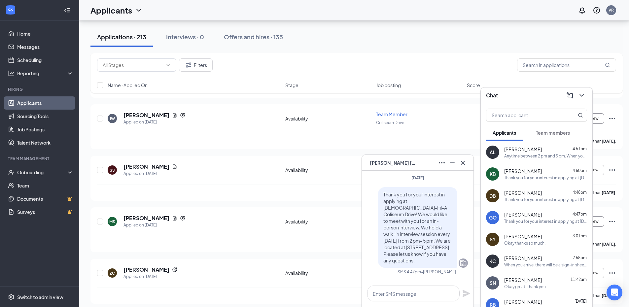
drag, startPoint x: 377, startPoint y: 194, endPoint x: 441, endPoint y: 261, distance: 92.9
click at [441, 261] on div "Thank you for your interest in applying at [DEMOGRAPHIC_DATA]-Fil-A Coliseum Dr…" at bounding box center [417, 227] width 79 height 81
copy span "Thank you for your interest in applying at [DEMOGRAPHIC_DATA]-Fil-A Coliseum Dr…"
click at [461, 160] on icon "Cross" at bounding box center [463, 163] width 8 height 8
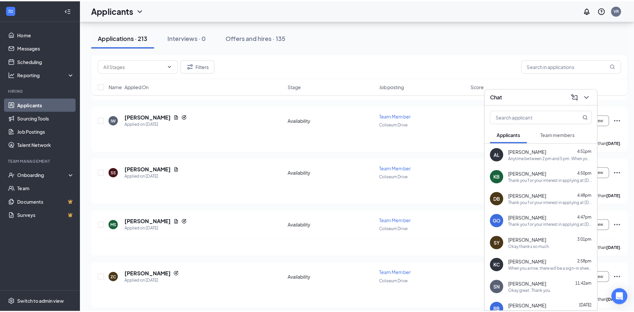
scroll to position [1287, 0]
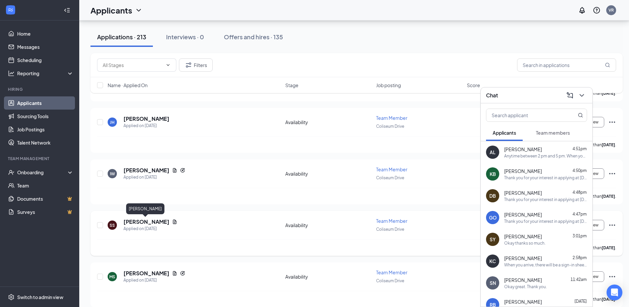
click at [147, 221] on h5 "[PERSON_NAME]" at bounding box center [146, 221] width 46 height 7
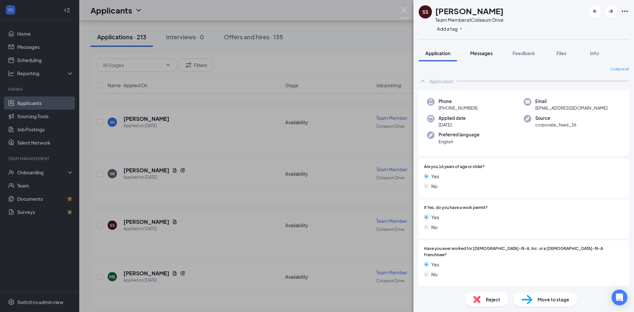
click at [484, 55] on span "Messages" at bounding box center [481, 53] width 22 height 6
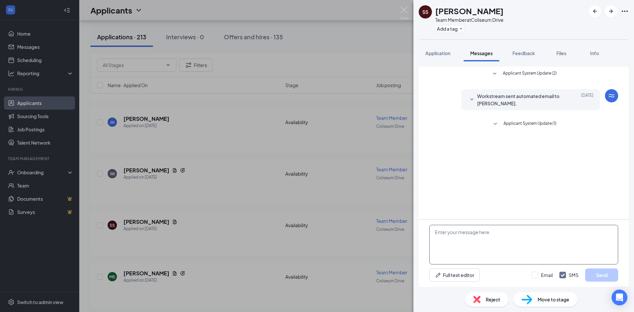
click at [469, 233] on textarea at bounding box center [523, 245] width 189 height 40
paste textarea "Thank you for your interest in applying at [DEMOGRAPHIC_DATA]-Fil-A Coliseum Dr…"
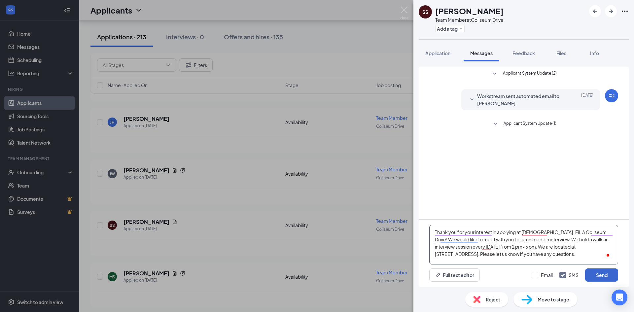
type textarea "Thank you for your interest in applying at [DEMOGRAPHIC_DATA]-Fil-A Coliseum Dr…"
click at [601, 277] on button "Send" at bounding box center [601, 274] width 33 height 13
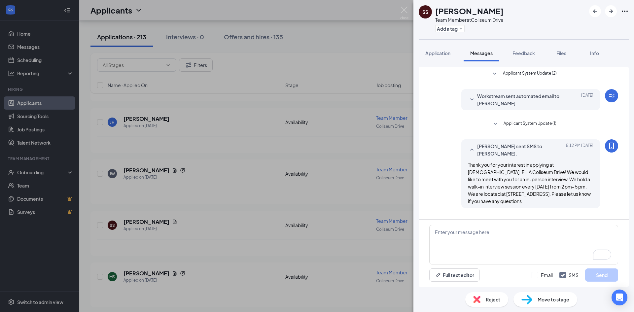
click at [240, 161] on div "SS [PERSON_NAME] Team Member at [GEOGRAPHIC_DATA] Add a tag Application Message…" at bounding box center [317, 156] width 634 height 312
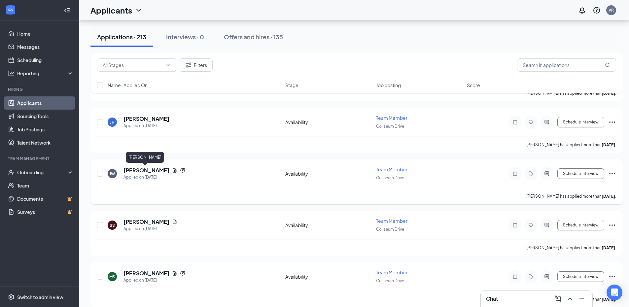
click at [137, 170] on h5 "[PERSON_NAME]" at bounding box center [146, 170] width 46 height 7
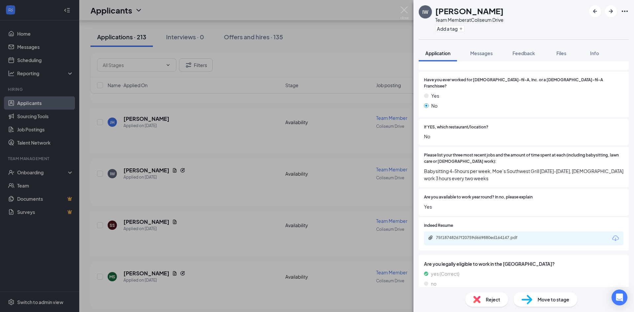
scroll to position [198, 0]
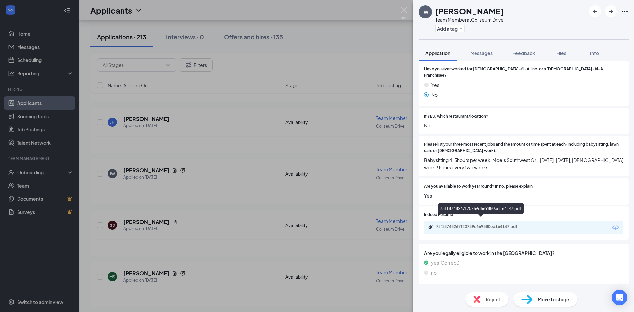
click at [500, 211] on div "75f18748267f20759d669880ed164147.pdf" at bounding box center [480, 208] width 86 height 11
click at [494, 224] on div "75f18748267f20759d669880ed164147.pdf" at bounding box center [482, 226] width 92 height 5
click at [479, 51] on span "Messages" at bounding box center [481, 53] width 22 height 6
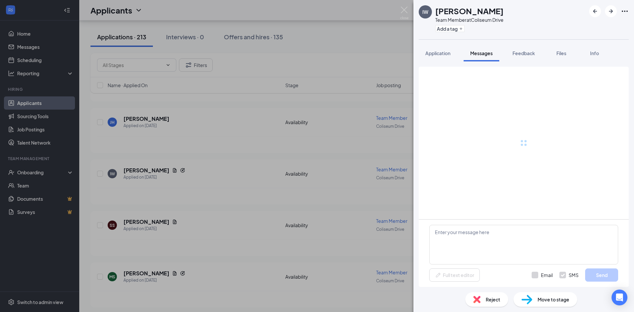
click at [479, 53] on span "Messages" at bounding box center [481, 53] width 22 height 6
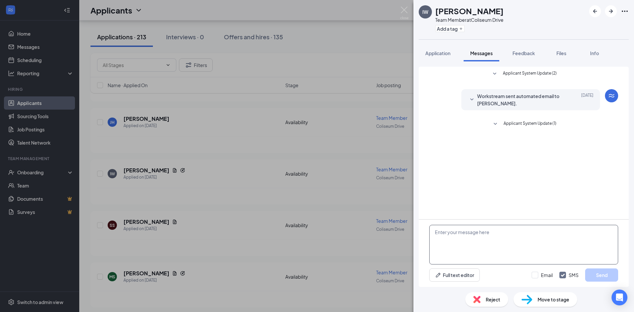
click at [467, 242] on textarea at bounding box center [523, 245] width 189 height 40
paste textarea "Thank you for your interest in applying at [DEMOGRAPHIC_DATA]-Fil-A Coliseum Dr…"
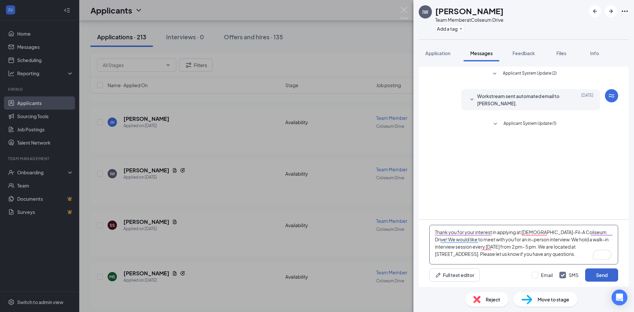
type textarea "Thank you for your interest in applying at [DEMOGRAPHIC_DATA]-Fil-A Coliseum Dr…"
click at [598, 270] on button "Send" at bounding box center [601, 274] width 33 height 13
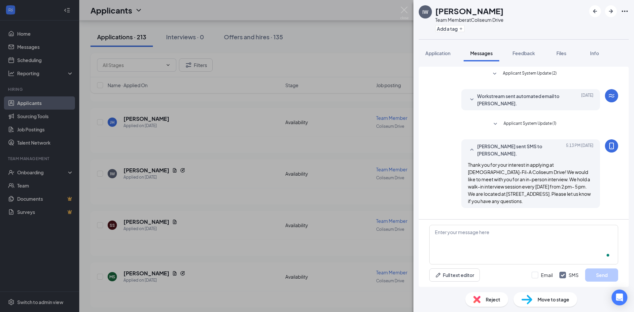
click at [251, 160] on div "IW [PERSON_NAME] Team Member at [GEOGRAPHIC_DATA] Add a tag Application Message…" at bounding box center [317, 156] width 634 height 312
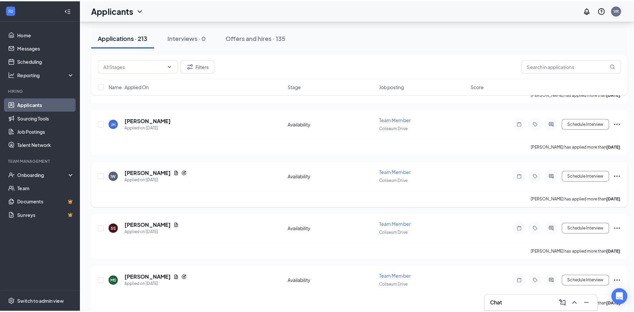
scroll to position [1221, 0]
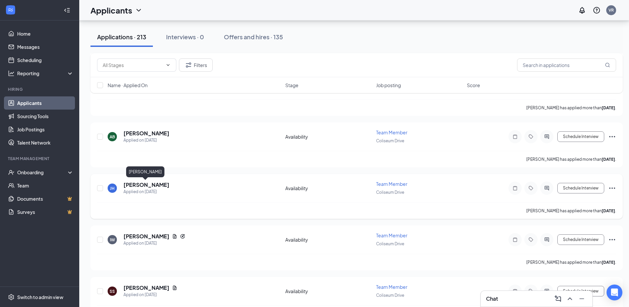
click at [153, 183] on h5 "[PERSON_NAME]" at bounding box center [146, 184] width 46 height 7
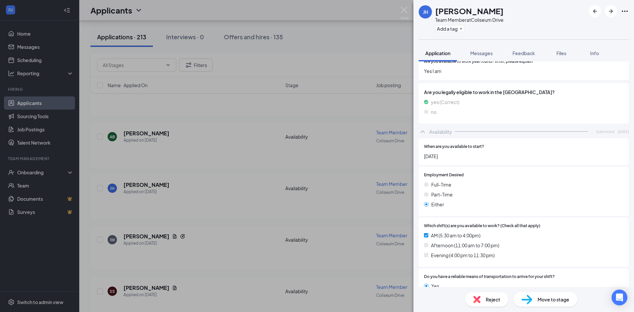
scroll to position [313, 0]
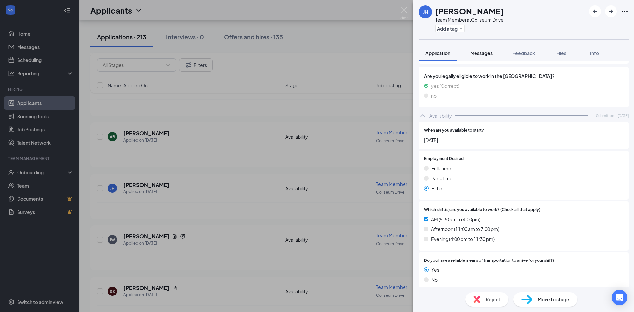
click at [488, 55] on span "Messages" at bounding box center [481, 53] width 22 height 6
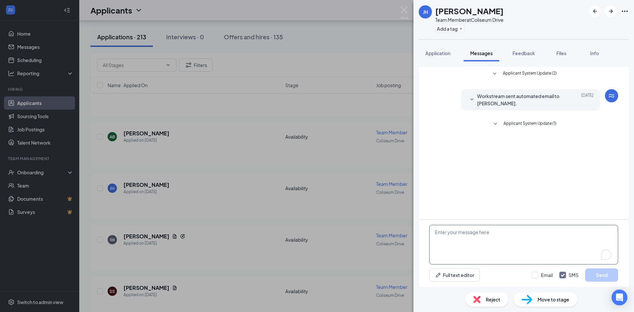
click at [469, 236] on textarea "To enrich screen reader interactions, please activate Accessibility in Grammarl…" at bounding box center [523, 245] width 189 height 40
paste textarea "Thank you for your interest in applying at [DEMOGRAPHIC_DATA]-Fil-A Coliseum Dr…"
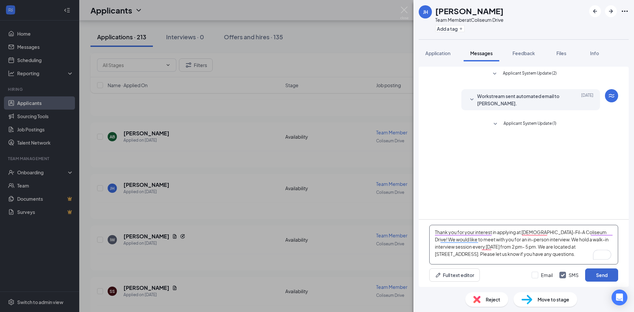
type textarea "Thank you for your interest in applying at [DEMOGRAPHIC_DATA]-Fil-A Coliseum Dr…"
click at [595, 275] on button "Send" at bounding box center [601, 274] width 33 height 13
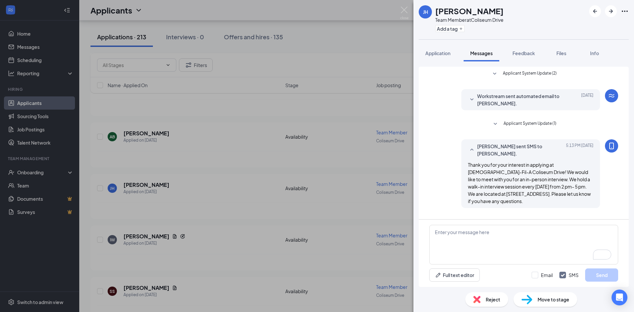
click at [229, 179] on div "[PERSON_NAME] Team Member at [GEOGRAPHIC_DATA] Add a tag Application Messages F…" at bounding box center [317, 156] width 634 height 312
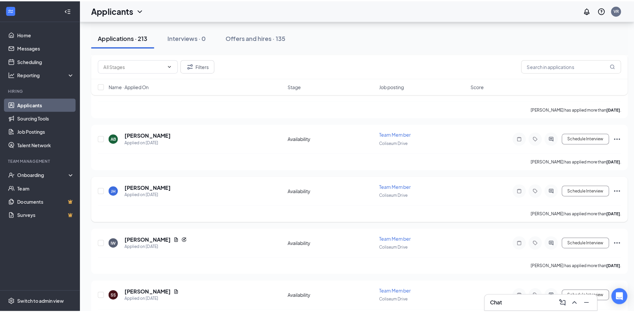
scroll to position [1188, 0]
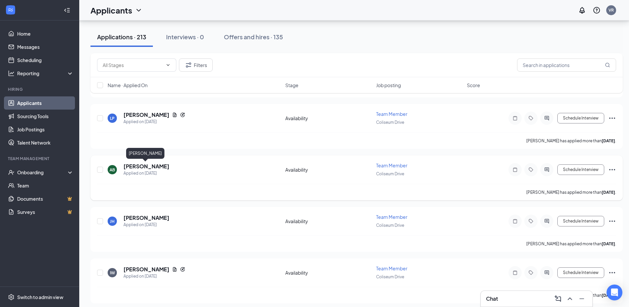
click at [152, 168] on h5 "[PERSON_NAME]" at bounding box center [146, 166] width 46 height 7
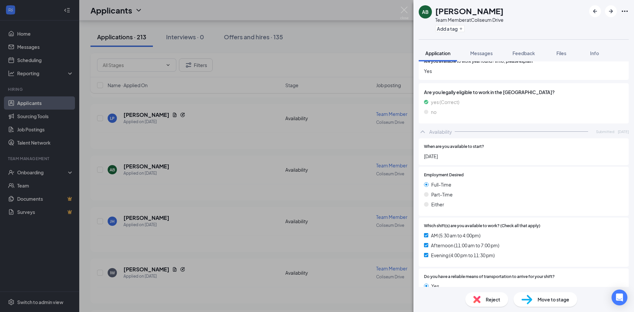
scroll to position [313, 0]
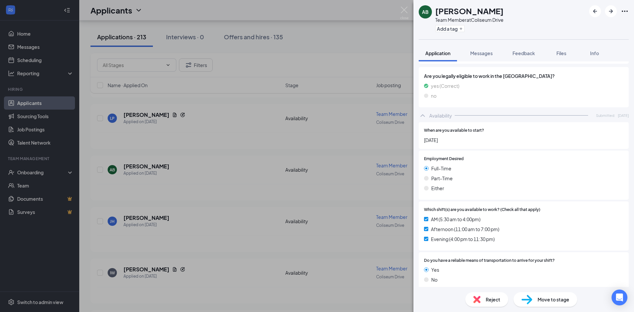
click at [187, 178] on div "AB [PERSON_NAME] Team Member at [GEOGRAPHIC_DATA] Add a tag Application Message…" at bounding box center [317, 156] width 634 height 312
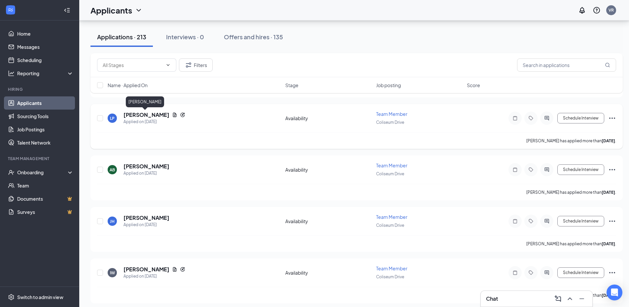
click at [140, 117] on h5 "[PERSON_NAME]" at bounding box center [146, 114] width 46 height 7
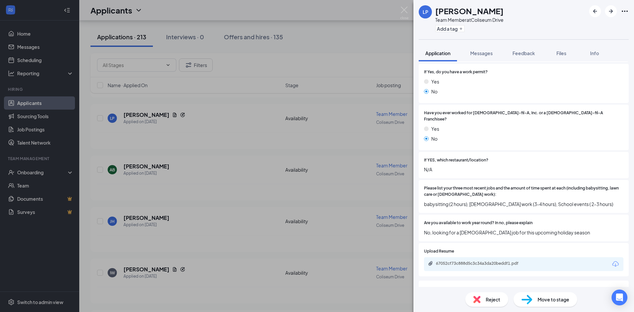
scroll to position [165, 0]
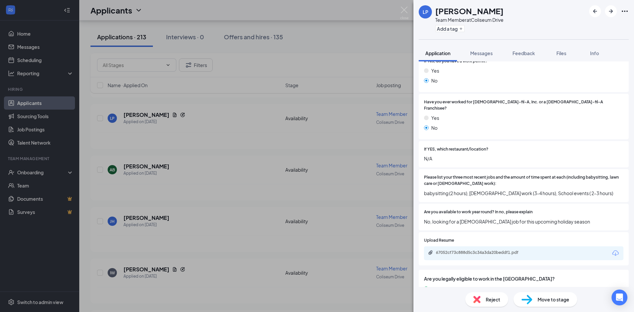
click at [237, 194] on div "LP [PERSON_NAME] Team Member at [GEOGRAPHIC_DATA] Add a tag Application Message…" at bounding box center [317, 156] width 634 height 312
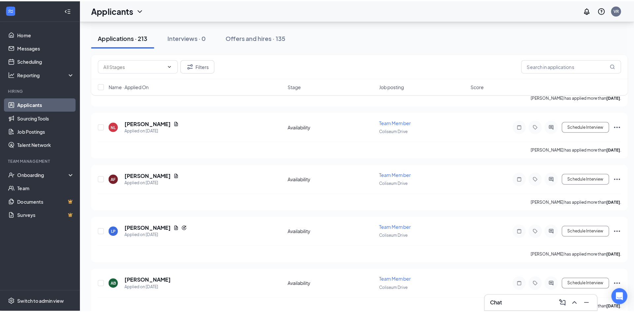
scroll to position [1067, 0]
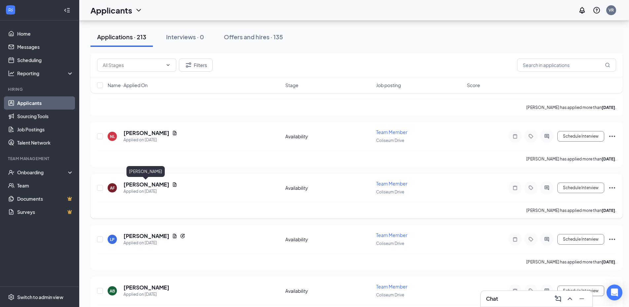
click at [156, 183] on h5 "[PERSON_NAME]" at bounding box center [146, 184] width 46 height 7
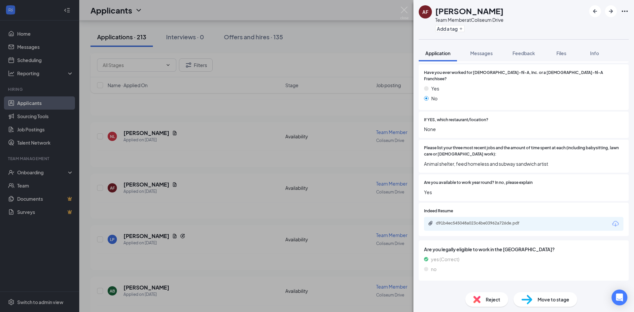
scroll to position [178, 0]
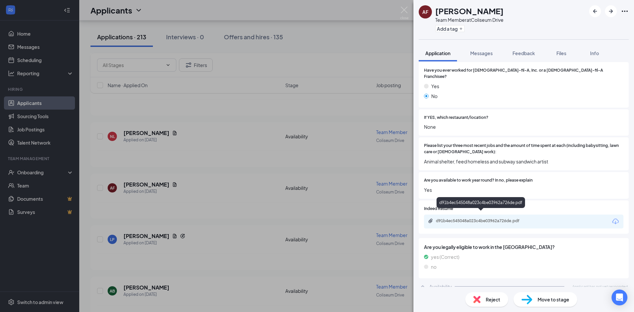
click at [499, 218] on div "d91b4ec545048a023c4be03962a726de.pdf" at bounding box center [482, 220] width 92 height 5
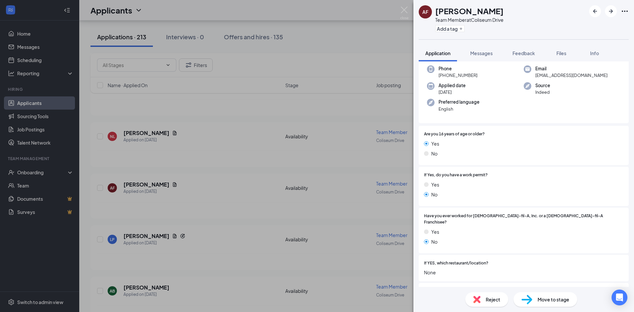
scroll to position [0, 0]
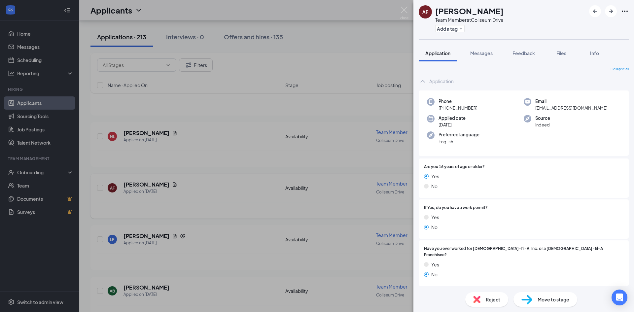
click at [241, 179] on div "AF [PERSON_NAME] Team Member at [GEOGRAPHIC_DATA] Add a tag Application Message…" at bounding box center [317, 156] width 634 height 312
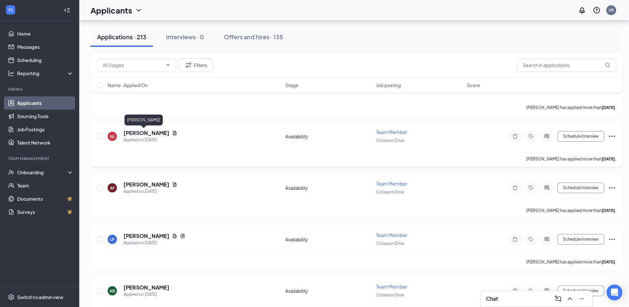
click at [141, 134] on h5 "[PERSON_NAME]" at bounding box center [146, 132] width 46 height 7
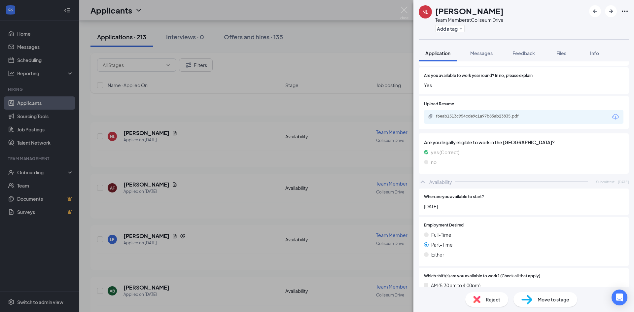
scroll to position [246, 0]
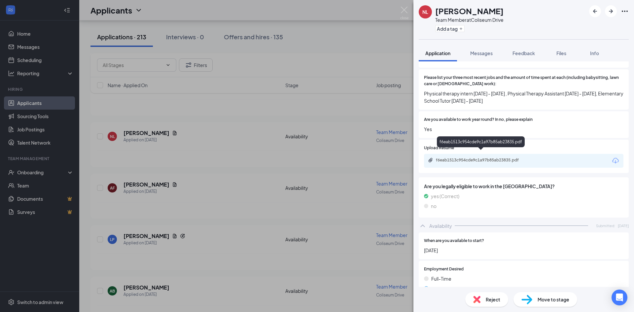
click at [508, 157] on div "f6eab1513c954cde9c1a97b85ab23835.pdf" at bounding box center [482, 159] width 92 height 5
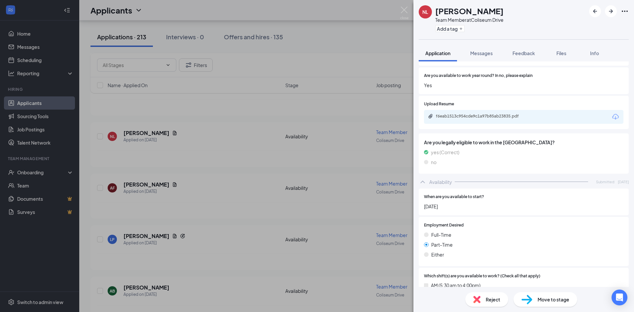
scroll to position [235, 0]
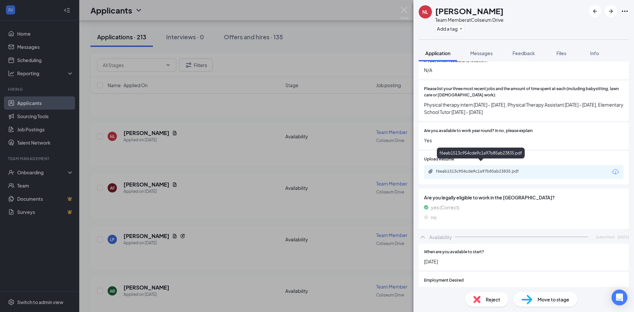
click at [492, 169] on div "f6eab1513c954cde9c1a97b85ab23835.pdf" at bounding box center [482, 171] width 92 height 5
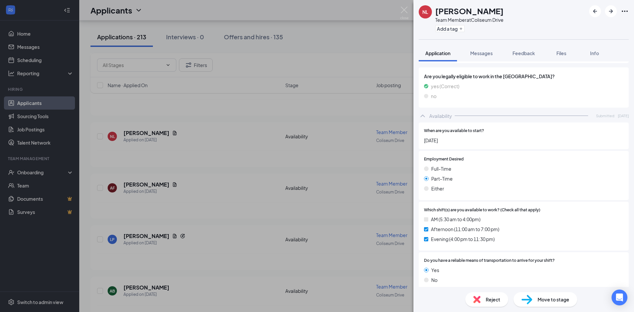
scroll to position [356, 0]
drag, startPoint x: 483, startPoint y: 54, endPoint x: 481, endPoint y: 65, distance: 11.5
click at [483, 54] on span "Messages" at bounding box center [481, 53] width 22 height 6
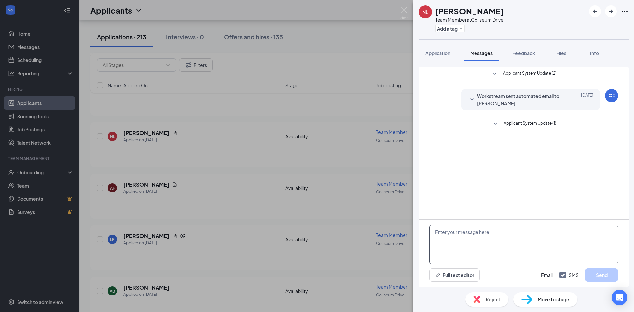
click at [451, 238] on textarea at bounding box center [523, 245] width 189 height 40
paste textarea "Thank you for your interest in applying at [DEMOGRAPHIC_DATA]-Fil-A Coliseum Dr…"
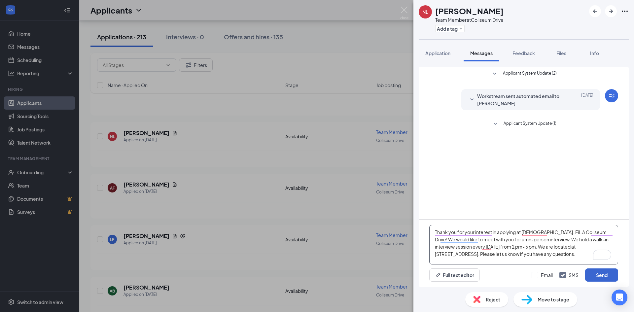
type textarea "Thank you for your interest in applying at [DEMOGRAPHIC_DATA]-Fil-A Coliseum Dr…"
click at [590, 273] on button "Send" at bounding box center [601, 274] width 33 height 13
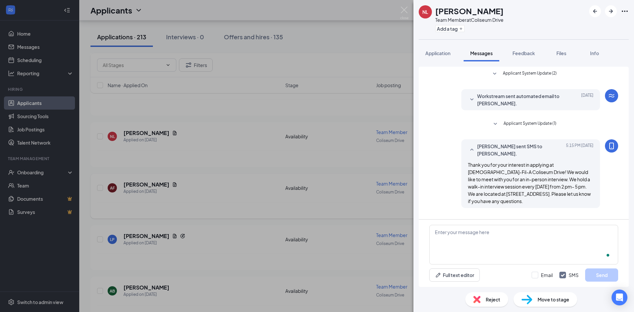
drag, startPoint x: 234, startPoint y: 186, endPoint x: 240, endPoint y: 193, distance: 8.5
click at [234, 186] on div "NL [PERSON_NAME] Team Member at [GEOGRAPHIC_DATA] Add a tag Application Message…" at bounding box center [317, 156] width 634 height 312
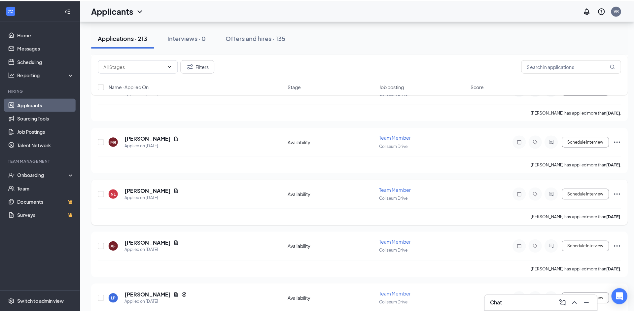
scroll to position [1001, 0]
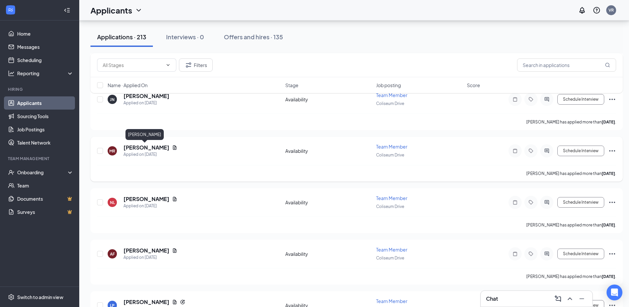
click at [148, 147] on h5 "[PERSON_NAME]" at bounding box center [146, 147] width 46 height 7
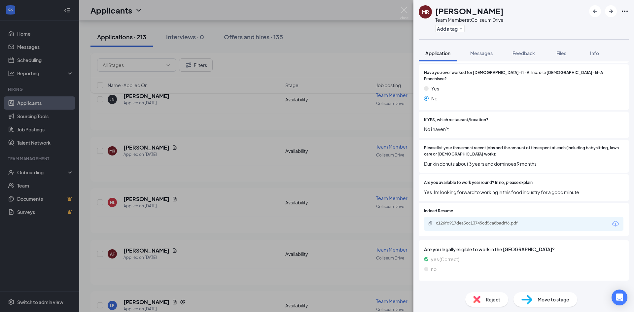
scroll to position [178, 0]
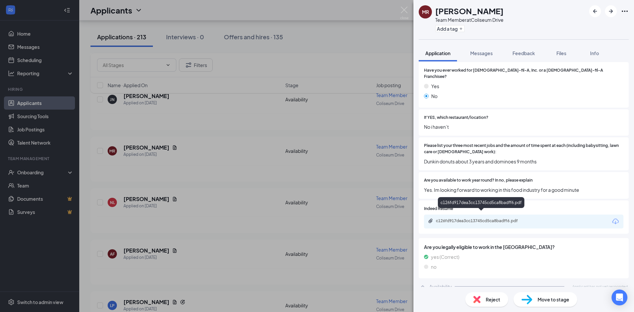
click at [500, 218] on div "c126fd917dea3cc13745cd5ca8badff6.pdf" at bounding box center [482, 220] width 92 height 5
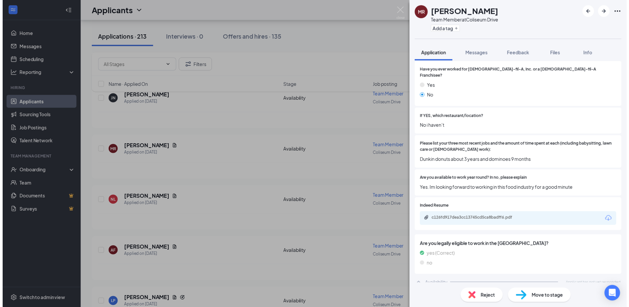
scroll to position [176, 0]
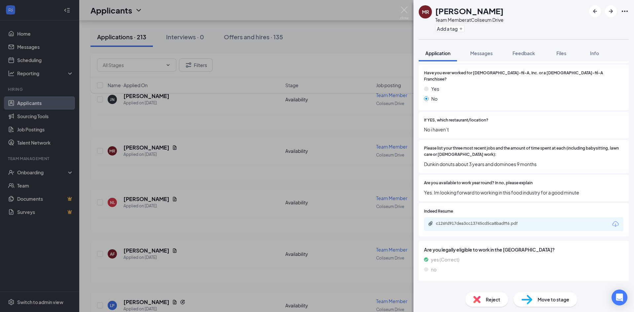
click at [234, 140] on div "MR [PERSON_NAME] Team Member at [GEOGRAPHIC_DATA] Add a tag Application Message…" at bounding box center [317, 156] width 634 height 312
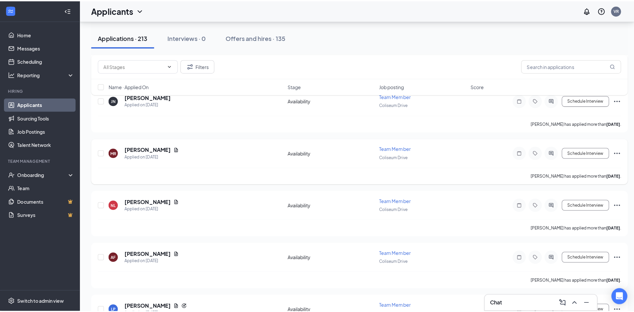
scroll to position [968, 0]
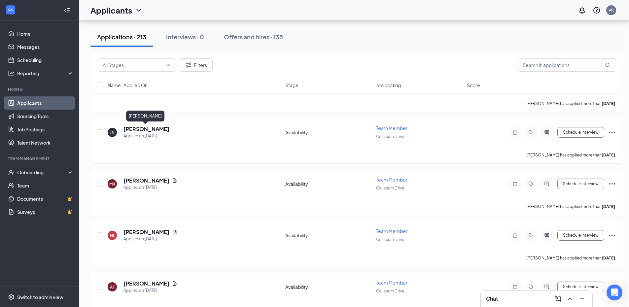
click at [145, 130] on h5 "[PERSON_NAME]" at bounding box center [146, 128] width 46 height 7
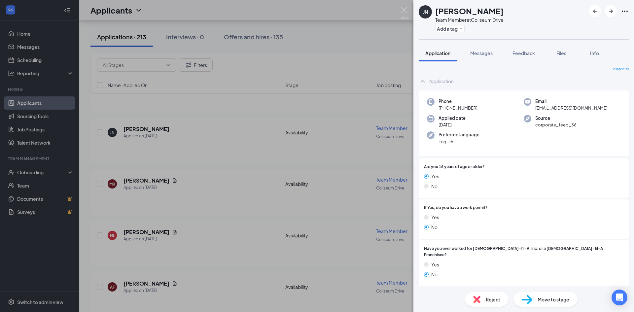
click at [222, 175] on div "[PERSON_NAME] Jayden [PERSON_NAME] Team Member at [GEOGRAPHIC_DATA] Add a tag A…" at bounding box center [317, 156] width 634 height 312
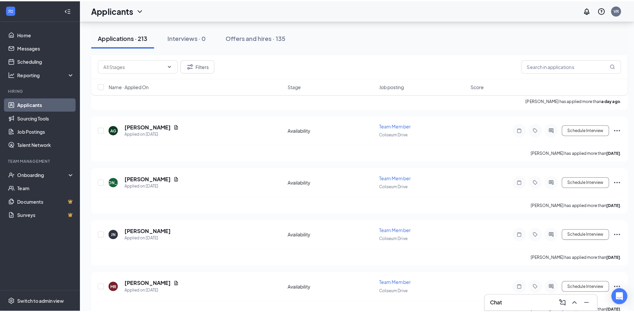
scroll to position [858, 0]
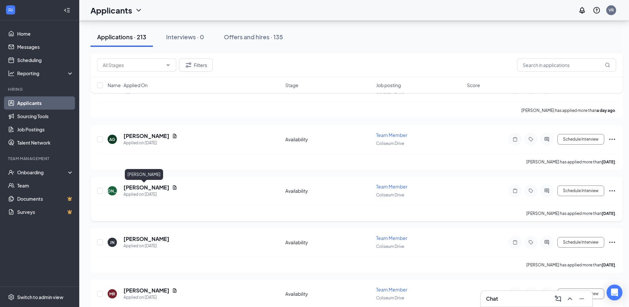
click at [150, 188] on h5 "[PERSON_NAME]" at bounding box center [146, 187] width 46 height 7
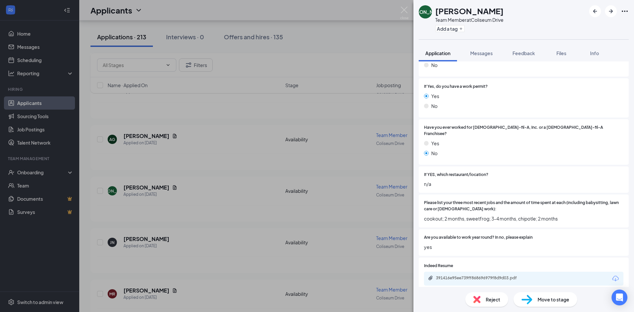
scroll to position [143, 0]
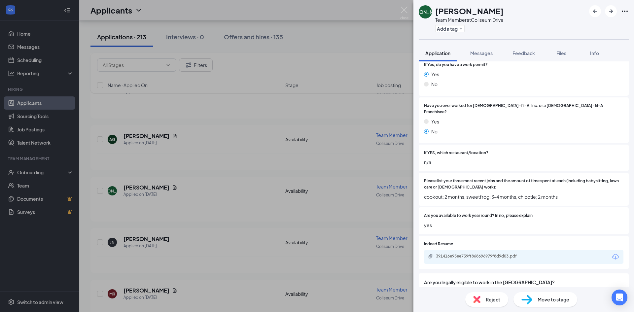
click at [213, 150] on div "[PERSON_NAME] [PERSON_NAME] Team Member at [GEOGRAPHIC_DATA] Add a tag Applicat…" at bounding box center [317, 156] width 634 height 312
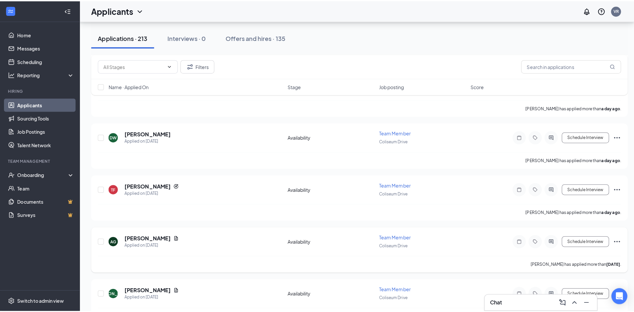
scroll to position [748, 0]
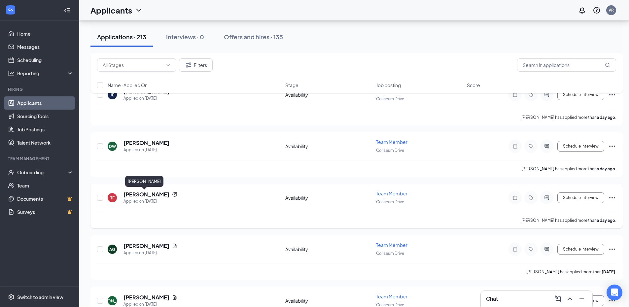
click at [140, 195] on h5 "[PERSON_NAME]" at bounding box center [146, 194] width 46 height 7
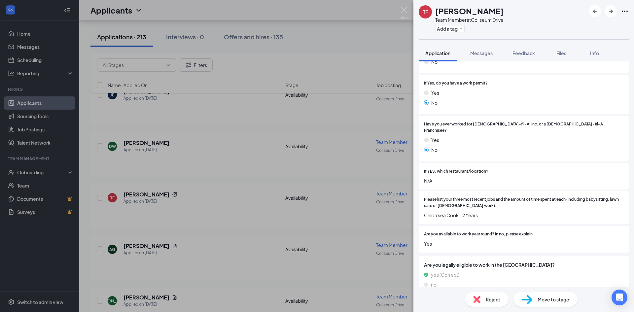
scroll to position [154, 0]
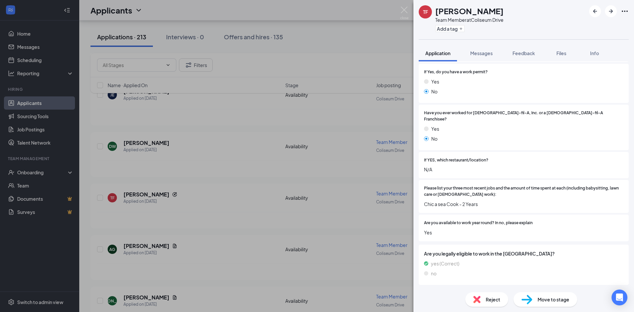
click at [225, 207] on div "TF [PERSON_NAME] Team Member at [GEOGRAPHIC_DATA] Add a tag Application Message…" at bounding box center [317, 156] width 634 height 312
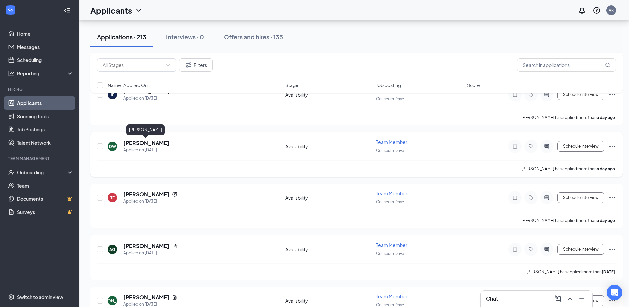
click at [139, 143] on h5 "[PERSON_NAME]" at bounding box center [146, 142] width 46 height 7
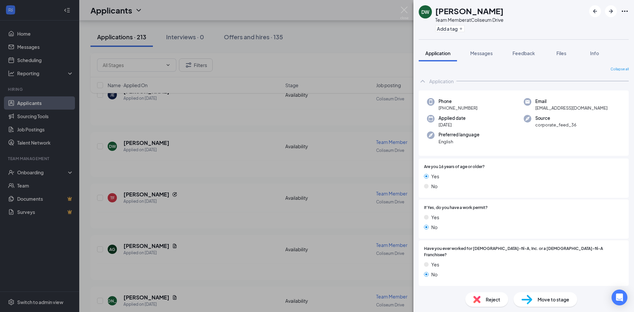
click at [255, 198] on div "DW [PERSON_NAME] Team Member at [GEOGRAPHIC_DATA] Add a tag Application Message…" at bounding box center [317, 156] width 634 height 312
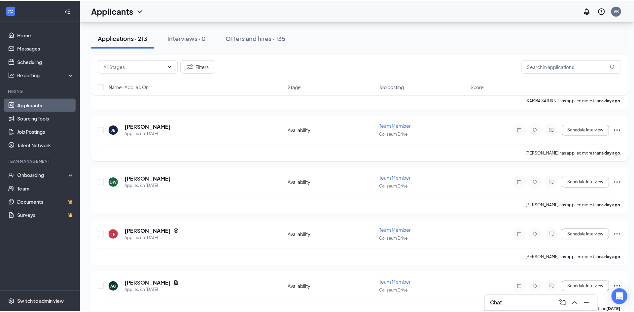
scroll to position [704, 0]
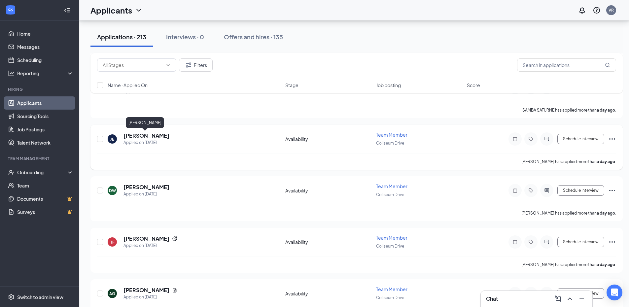
click at [143, 135] on h5 "[PERSON_NAME]" at bounding box center [146, 135] width 46 height 7
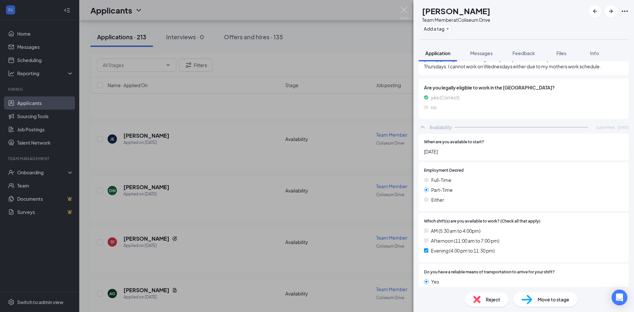
scroll to position [342, 0]
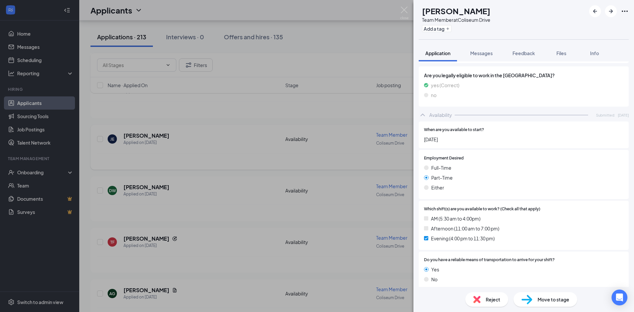
drag, startPoint x: 234, startPoint y: 141, endPoint x: 237, endPoint y: 144, distance: 4.2
click at [234, 142] on div "JE [PERSON_NAME] Team Member at [GEOGRAPHIC_DATA] Add a tag Application Message…" at bounding box center [317, 156] width 634 height 312
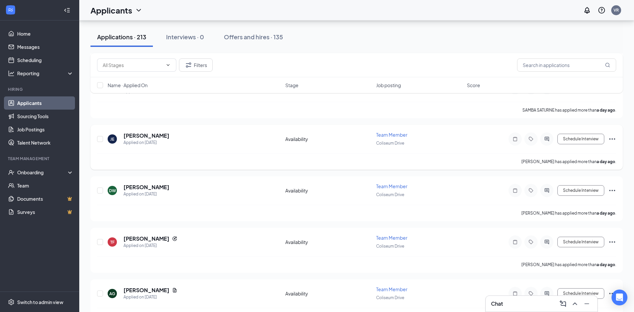
scroll to position [649, 0]
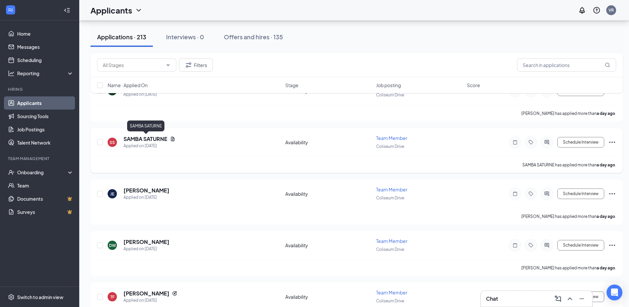
click at [160, 141] on h5 "SAMBA SATURNE" at bounding box center [145, 138] width 44 height 7
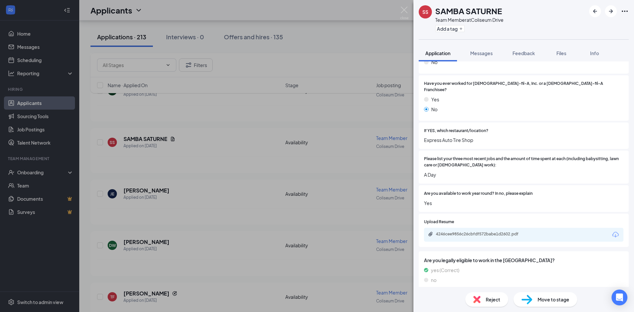
scroll to position [176, 0]
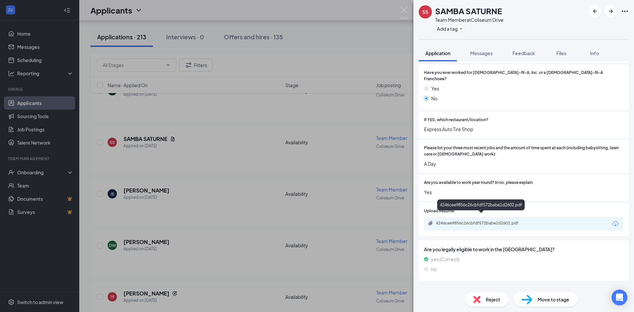
click at [495, 221] on div "4246cee9856c26cbfdf572babe1d2602.pdf" at bounding box center [482, 223] width 92 height 5
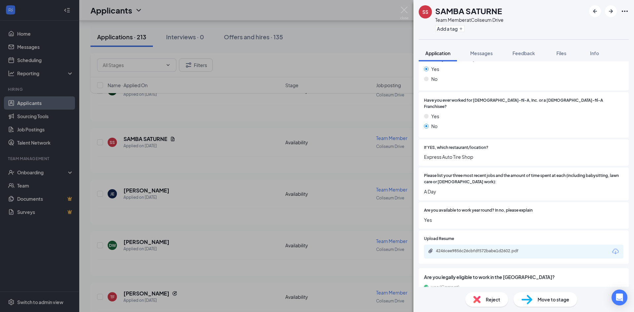
scroll to position [93, 0]
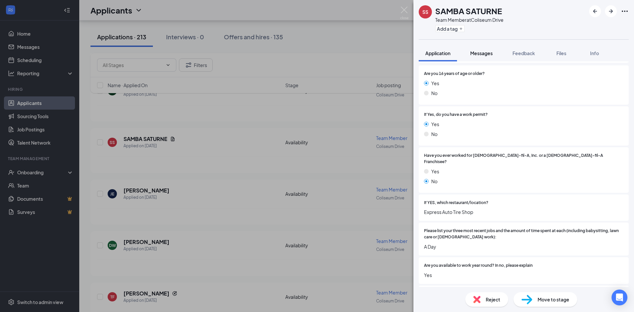
click at [483, 53] on span "Messages" at bounding box center [481, 53] width 22 height 6
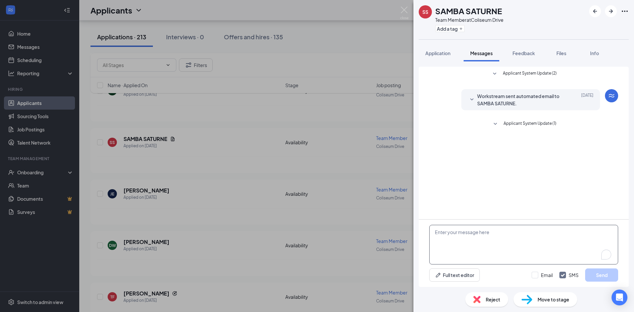
click at [464, 232] on textarea "To enrich screen reader interactions, please activate Accessibility in Grammarl…" at bounding box center [523, 245] width 189 height 40
paste textarea "Thank you for your interest in applying at [DEMOGRAPHIC_DATA]-Fil-A Coliseum Dr…"
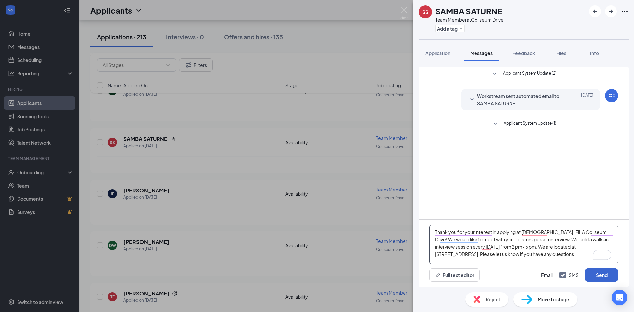
type textarea "Thank you for your interest in applying at [DEMOGRAPHIC_DATA]-Fil-A Coliseum Dr…"
click at [596, 274] on button "Send" at bounding box center [601, 274] width 33 height 13
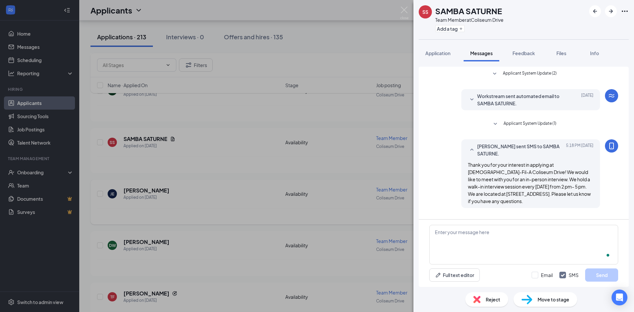
drag, startPoint x: 228, startPoint y: 198, endPoint x: 239, endPoint y: 204, distance: 12.8
click at [228, 199] on div "SS SAMBA SATURNE Team Member at [GEOGRAPHIC_DATA] Add a tag Application Message…" at bounding box center [317, 156] width 634 height 312
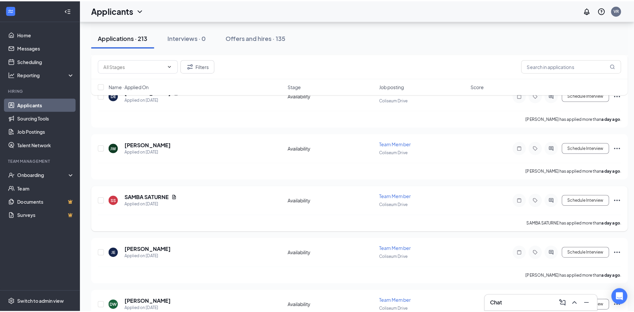
scroll to position [550, 0]
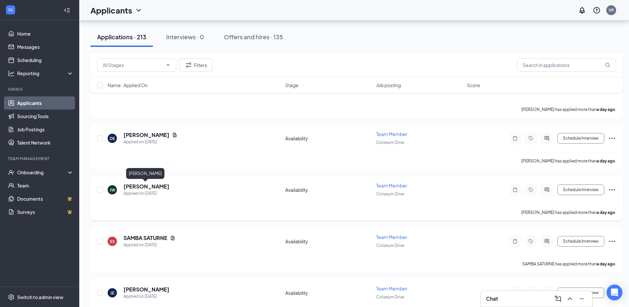
click at [152, 187] on h5 "[PERSON_NAME]" at bounding box center [146, 186] width 46 height 7
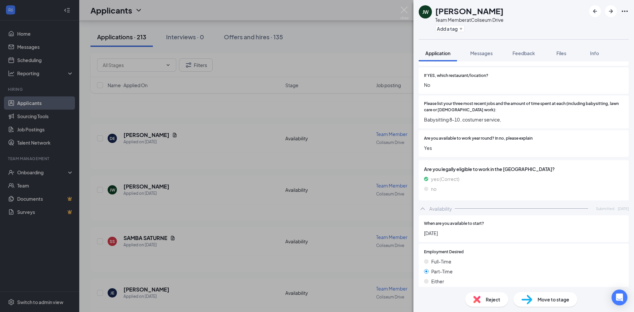
scroll to position [264, 0]
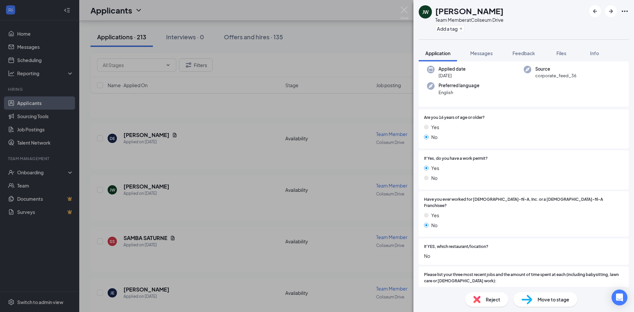
scroll to position [5, 0]
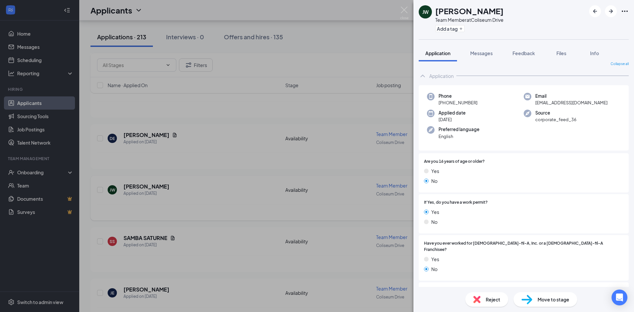
drag, startPoint x: 205, startPoint y: 196, endPoint x: 210, endPoint y: 197, distance: 5.7
click at [205, 196] on div "JW Jewel Williams Team Member at Coliseum Drive Add a tag Application Messages …" at bounding box center [317, 156] width 634 height 312
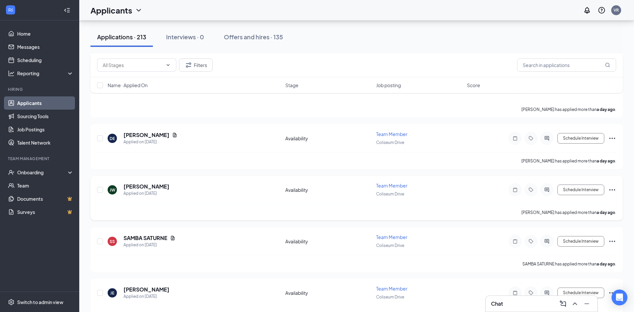
scroll to position [495, 0]
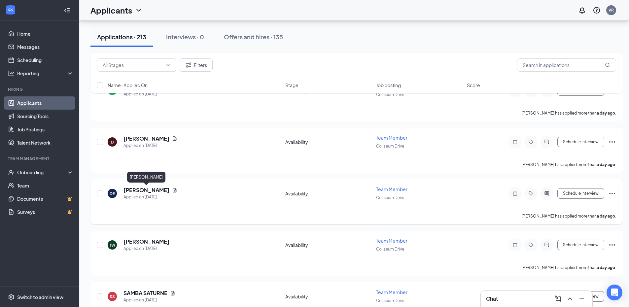
click at [164, 190] on h5 "[PERSON_NAME]" at bounding box center [146, 190] width 46 height 7
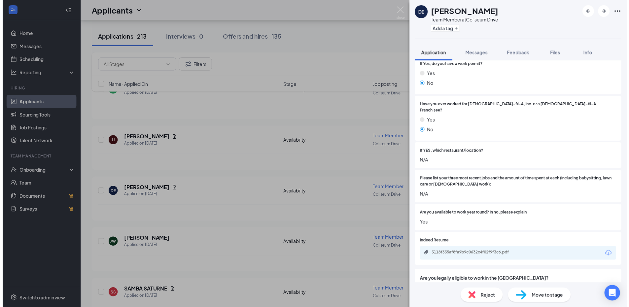
scroll to position [165, 0]
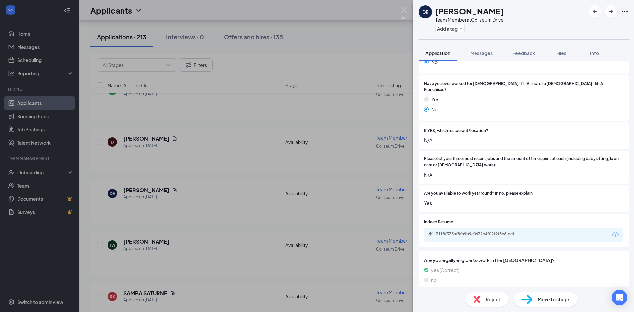
click at [460, 228] on div "3118f335af8fa9b9c0632c4f02f9f3c6.pdf" at bounding box center [523, 235] width 199 height 14
click at [458, 231] on div "3118f335af8fa9b9c0632c4f02f9f3c6.pdf" at bounding box center [482, 233] width 92 height 5
click at [189, 192] on div "DE D'Angelo Edmond Team Member at Coliseum Drive Add a tag Application Messages…" at bounding box center [317, 156] width 634 height 312
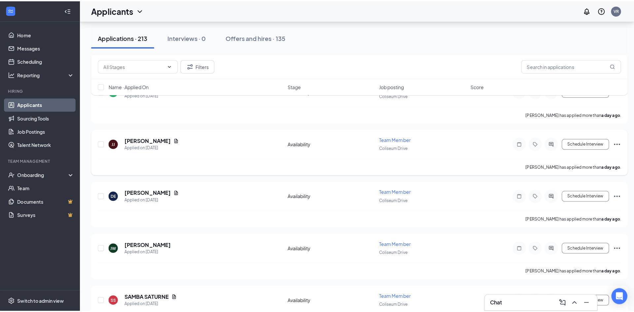
scroll to position [451, 0]
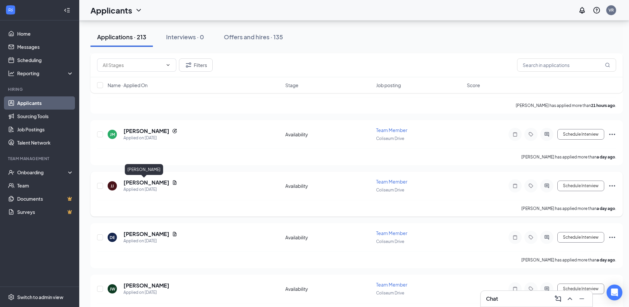
click at [147, 181] on h5 "[PERSON_NAME]" at bounding box center [146, 182] width 46 height 7
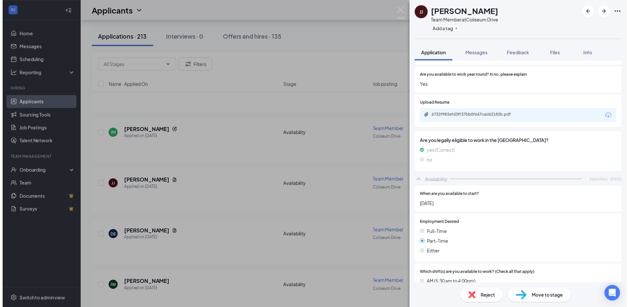
scroll to position [239, 0]
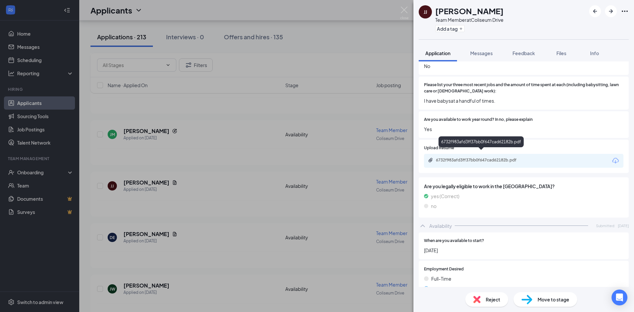
click at [491, 157] on div "6732f983afd3ff37bb0f647cad62182b.pdf" at bounding box center [482, 159] width 92 height 5
click at [240, 194] on div "JJ Jewel Jones Team Member at Coliseum Drive Add a tag Application Messages Fee…" at bounding box center [317, 156] width 634 height 312
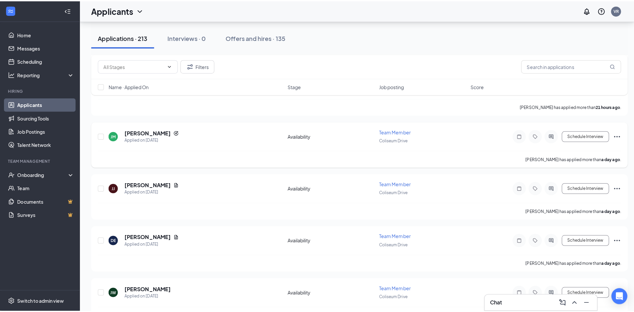
scroll to position [407, 0]
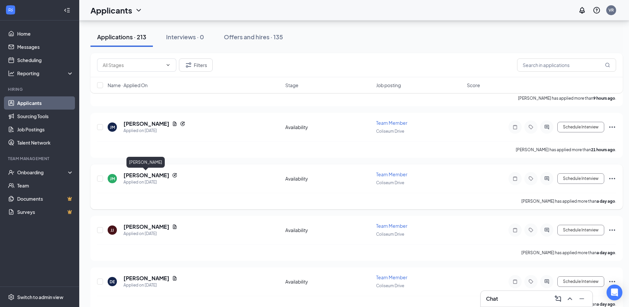
click at [150, 174] on h5 "[PERSON_NAME]" at bounding box center [146, 175] width 46 height 7
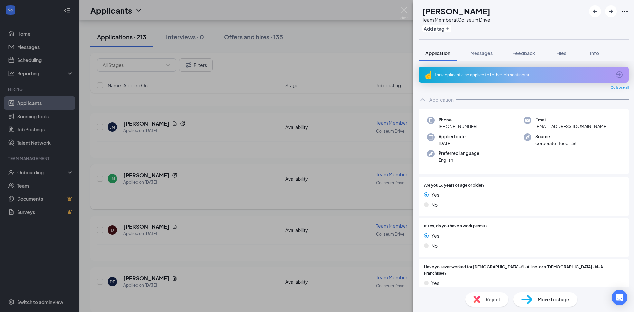
click at [261, 207] on div "JM Janayah Michael Team Member at Coliseum Drive Add a tag Application Messages…" at bounding box center [317, 156] width 634 height 312
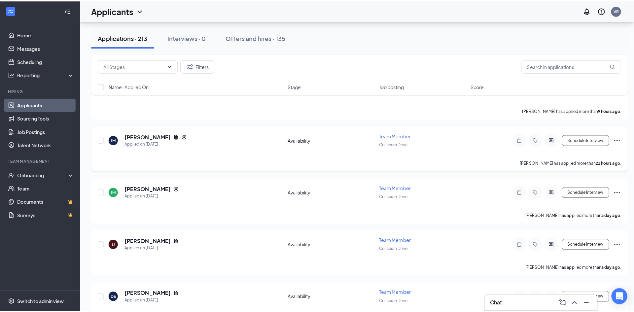
scroll to position [374, 0]
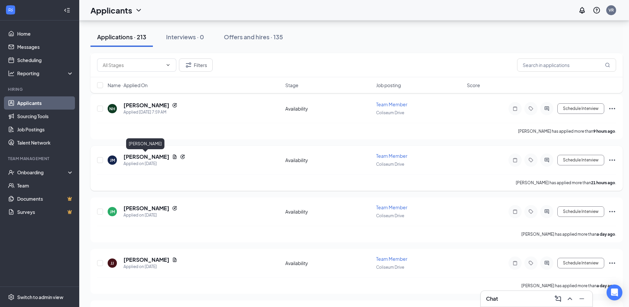
click at [151, 155] on h5 "[PERSON_NAME]" at bounding box center [146, 156] width 46 height 7
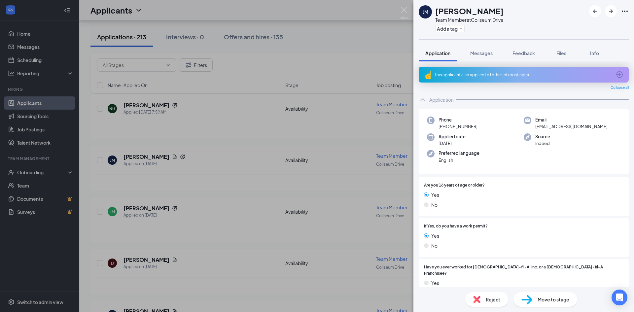
click at [545, 74] on div "This applicant also applied to 1 other job posting(s)" at bounding box center [522, 75] width 177 height 6
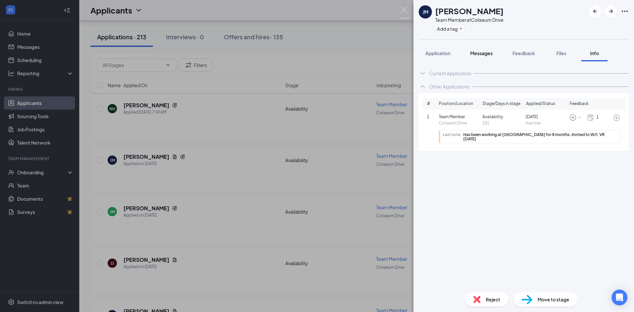
drag, startPoint x: 447, startPoint y: 49, endPoint x: 474, endPoint y: 54, distance: 27.3
click at [447, 50] on button "Application" at bounding box center [438, 53] width 38 height 17
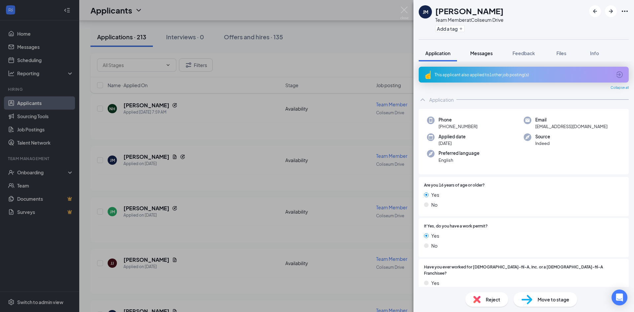
click at [478, 55] on span "Messages" at bounding box center [481, 53] width 22 height 6
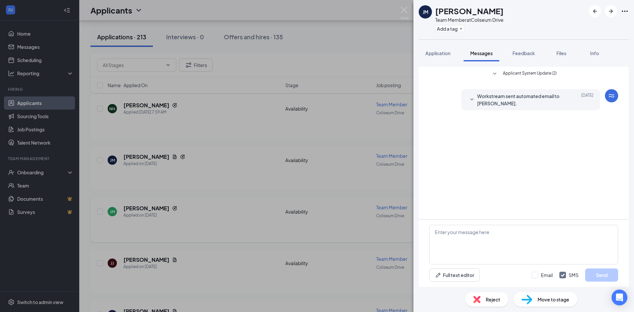
drag, startPoint x: 291, startPoint y: 201, endPoint x: 284, endPoint y: 206, distance: 8.1
click at [293, 201] on div "JM Jazmine Mathis Team Member at Coliseum Drive Add a tag Application Messages …" at bounding box center [317, 156] width 634 height 312
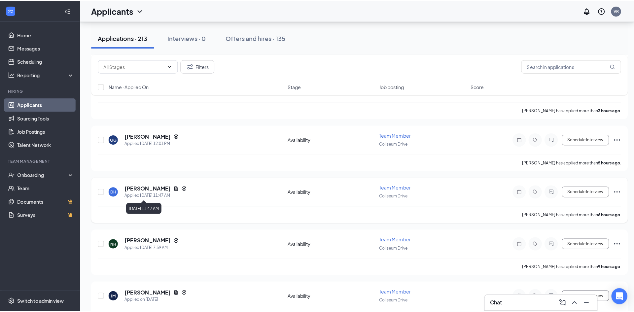
scroll to position [231, 0]
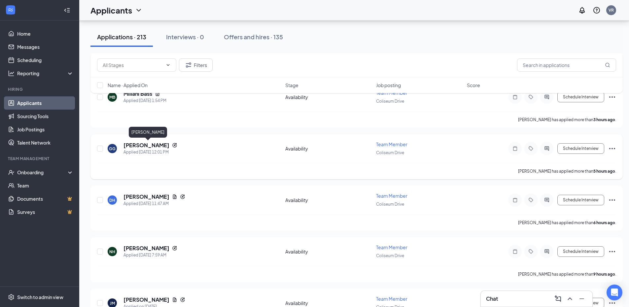
click at [169, 146] on h5 "[PERSON_NAME]" at bounding box center [146, 145] width 46 height 7
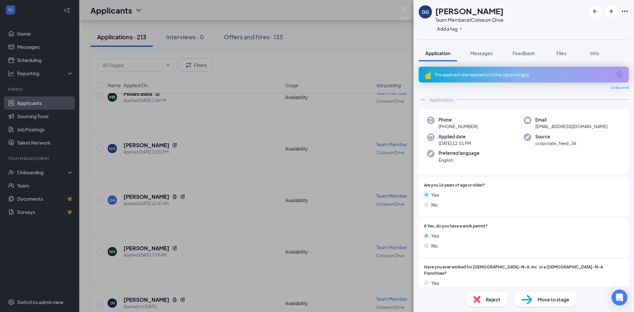
click at [518, 74] on div "This applicant also applied to 1 other job posting(s)" at bounding box center [522, 75] width 177 height 6
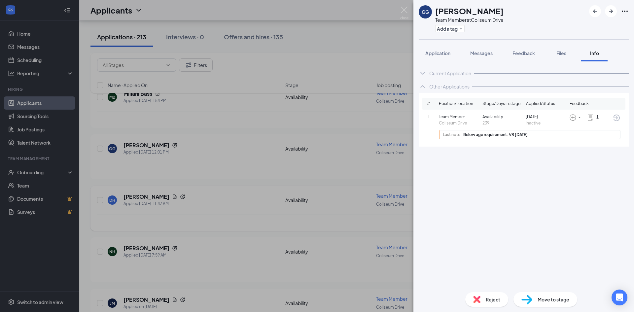
click at [243, 224] on div "GG Griselle Guity Umanzor Team Member at Coliseum Drive Add a tag Application M…" at bounding box center [317, 156] width 634 height 312
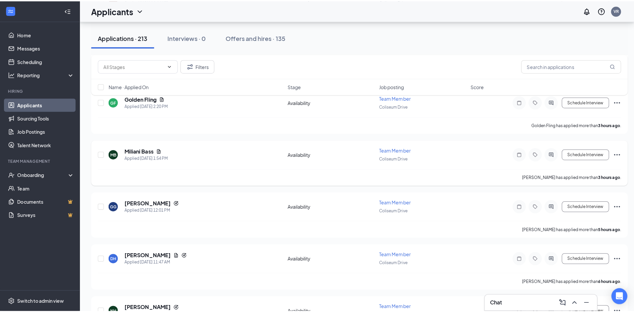
scroll to position [121, 0]
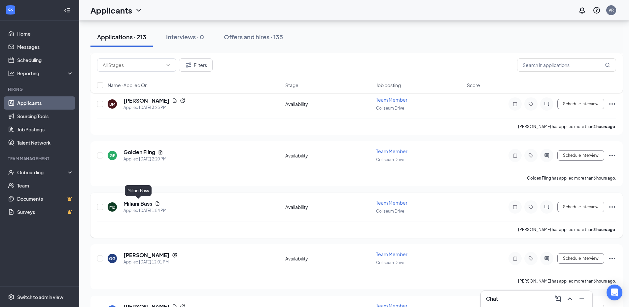
click at [132, 204] on h5 "Miliani Bass" at bounding box center [137, 203] width 29 height 7
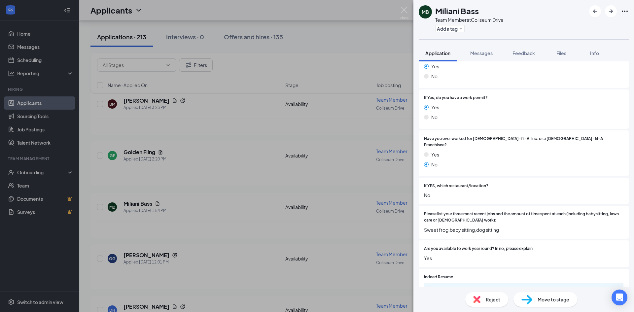
scroll to position [121, 0]
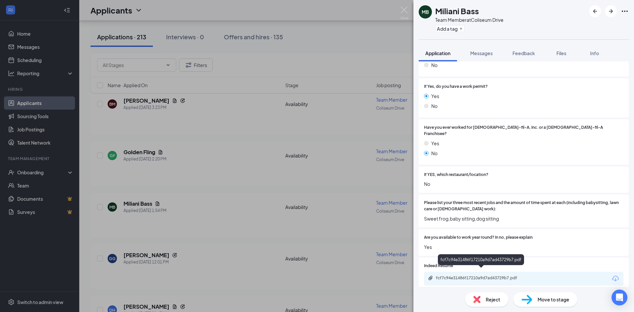
click at [529, 275] on div "fcf7c94e31486f17210a9d7ad43729b7.pdf" at bounding box center [481, 277] width 107 height 5
drag, startPoint x: 224, startPoint y: 222, endPoint x: 190, endPoint y: 216, distance: 34.1
click at [224, 222] on div "MB Miliani Bass Team Member at Coliseum Drive Add a tag Application Messages Fe…" at bounding box center [317, 156] width 634 height 312
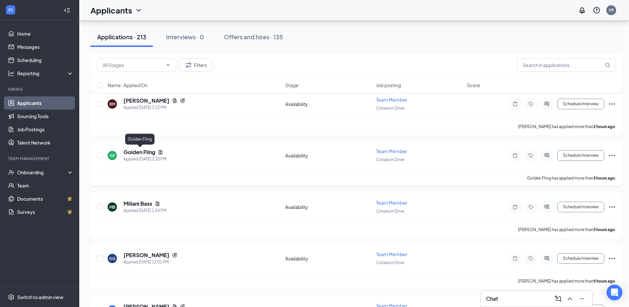
drag, startPoint x: 145, startPoint y: 152, endPoint x: 142, endPoint y: 154, distance: 3.7
click at [144, 152] on h5 "Golden Fling" at bounding box center [139, 152] width 32 height 7
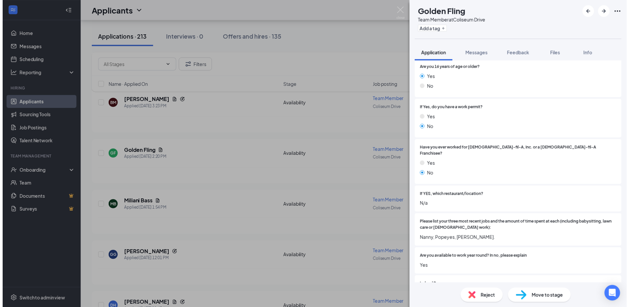
scroll to position [143, 0]
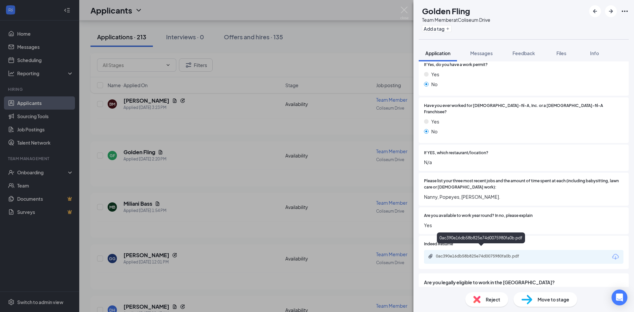
click at [495, 250] on div "0ac390e16db58b825e74d0075980fa0b.pdf" at bounding box center [523, 257] width 199 height 14
click at [499, 254] on div "0ac390e16db58b825e74d0075980fa0b.pdf" at bounding box center [482, 256] width 92 height 5
click at [222, 232] on div "GF Golden Fling Team Member at Coliseum Drive Add a tag Application Messages Fe…" at bounding box center [317, 156] width 634 height 312
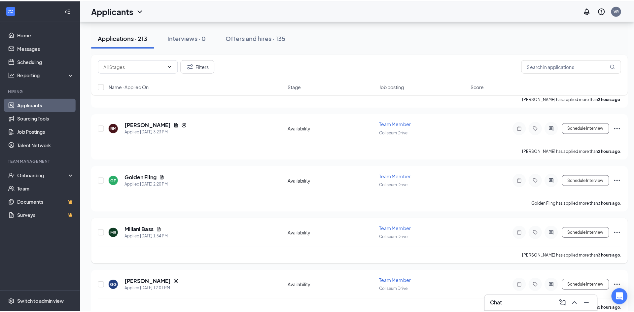
scroll to position [77, 0]
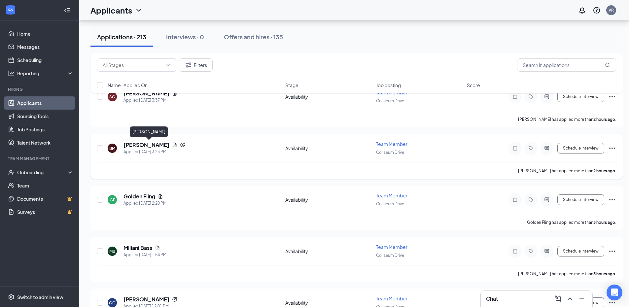
click at [169, 143] on h5 "[PERSON_NAME]" at bounding box center [146, 144] width 46 height 7
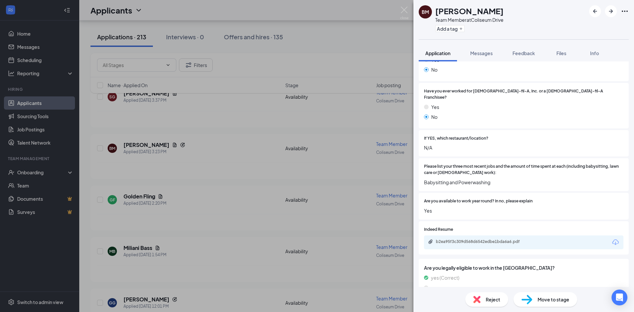
scroll to position [197, 0]
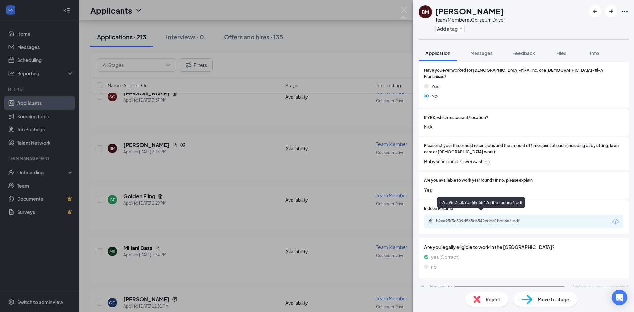
click at [499, 218] on div "b2ea95f3c309d568d6542edbe1bda6a6.pdf" at bounding box center [482, 220] width 92 height 5
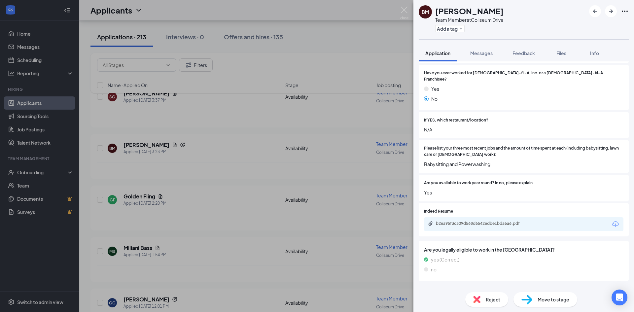
click at [221, 217] on div "BM Bryce Matthews-Porter Team Member at Coliseum Drive Add a tag Application Me…" at bounding box center [317, 156] width 634 height 312
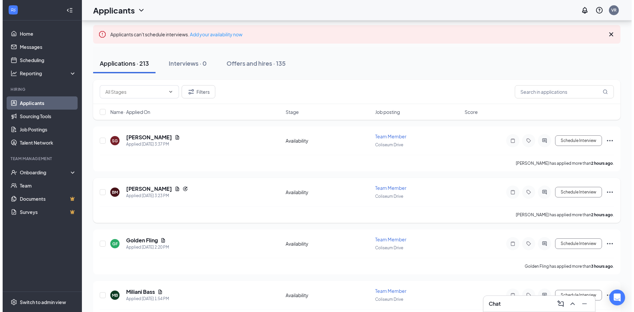
scroll to position [22, 0]
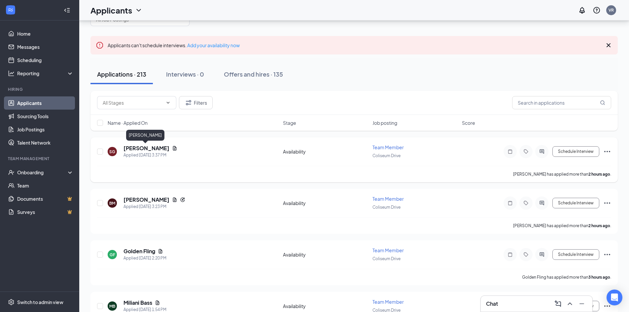
click at [147, 146] on h5 "[PERSON_NAME]" at bounding box center [146, 148] width 46 height 7
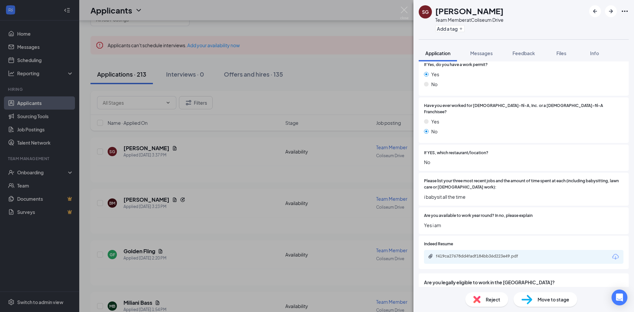
scroll to position [178, 0]
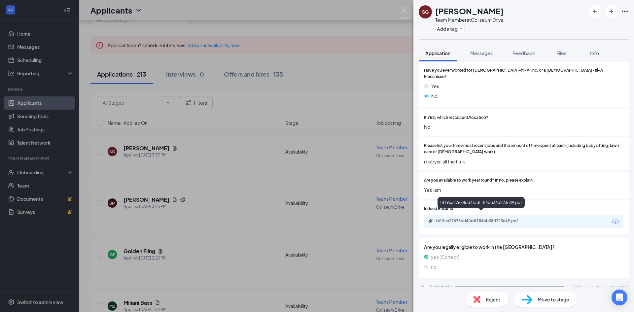
click at [471, 218] on div "f419ca27678dd4fadf184bb36d223e49.pdf" at bounding box center [482, 220] width 92 height 5
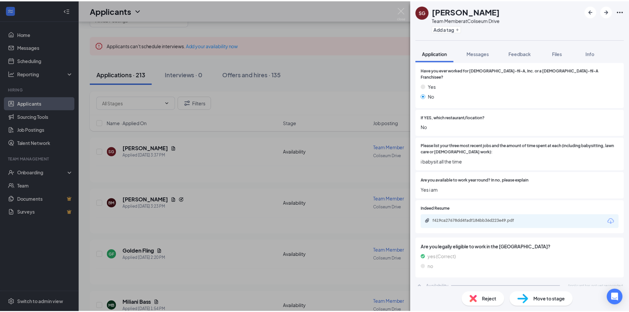
scroll to position [176, 0]
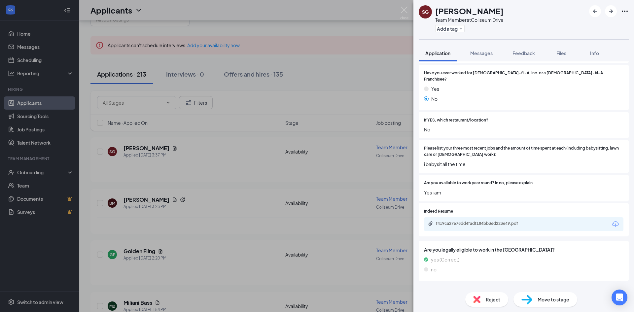
click at [268, 236] on div "SG Senika Gregory Team Member at Coliseum Drive Add a tag Application Messages …" at bounding box center [317, 156] width 634 height 312
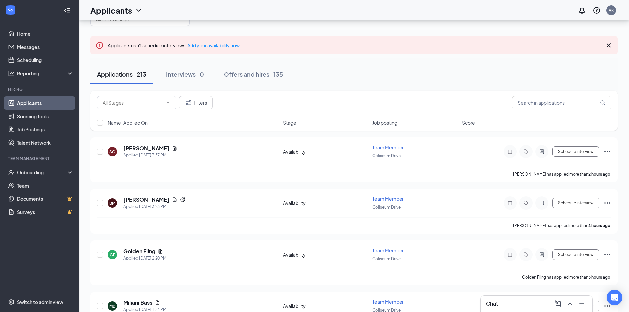
click at [495, 304] on h3 "Chat" at bounding box center [492, 303] width 12 height 7
